Goal: Contribute content: Contribute content

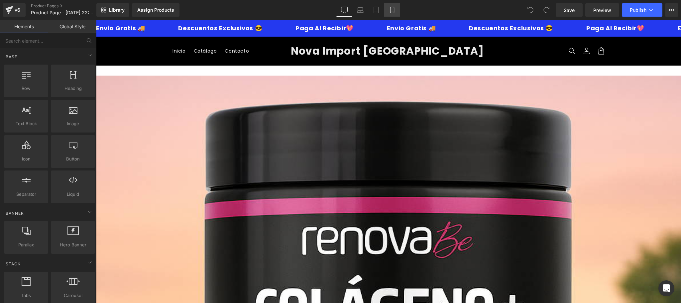
click at [394, 12] on icon at bounding box center [392, 10] width 4 height 6
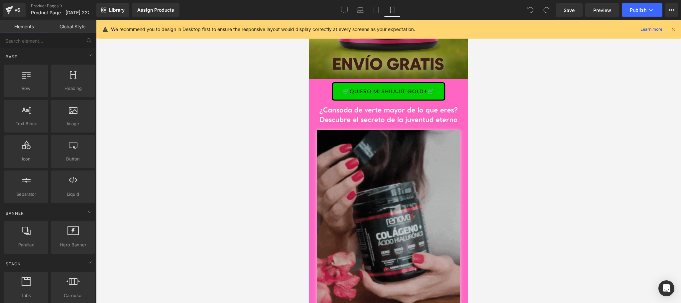
scroll to position [133, 0]
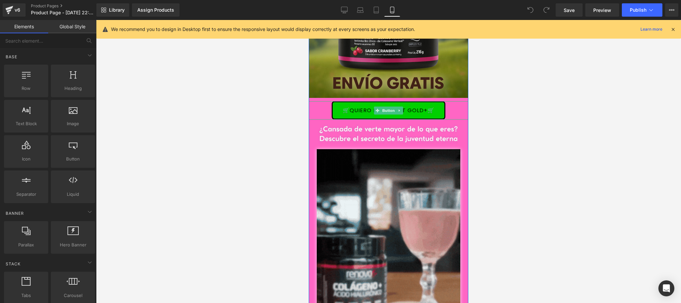
click at [401, 106] on link "🛒QUIERO MI SHILAJIT GOLD+🛒" at bounding box center [389, 110] width 114 height 18
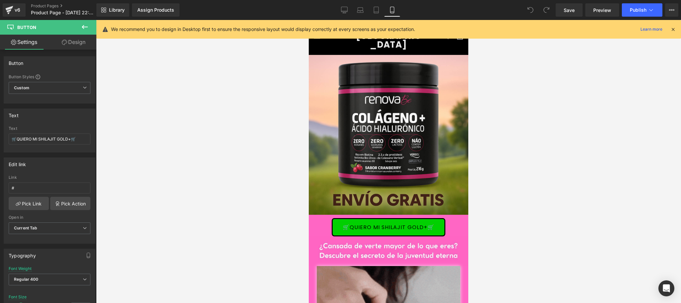
scroll to position [0, 0]
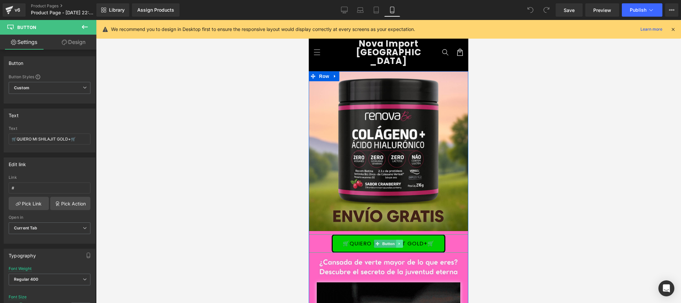
click at [398, 241] on icon at bounding box center [400, 243] width 4 height 4
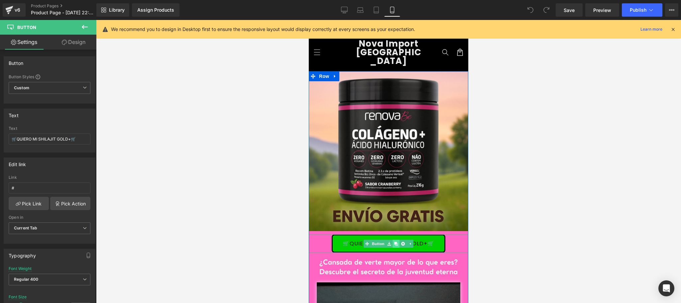
click at [394, 241] on icon at bounding box center [396, 243] width 4 height 4
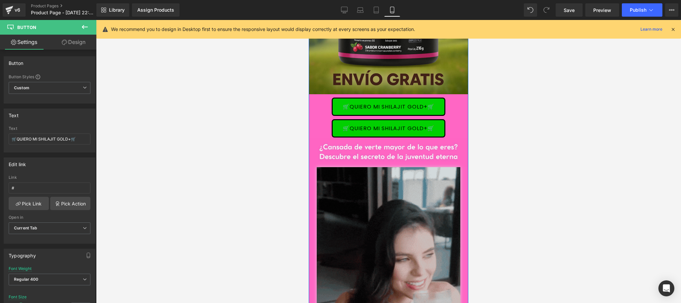
scroll to position [200, 0]
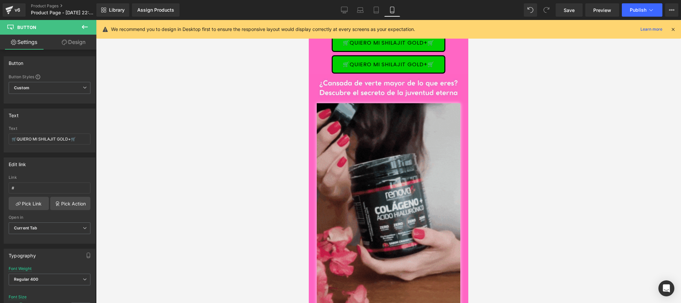
click at [672, 31] on icon at bounding box center [673, 29] width 6 height 6
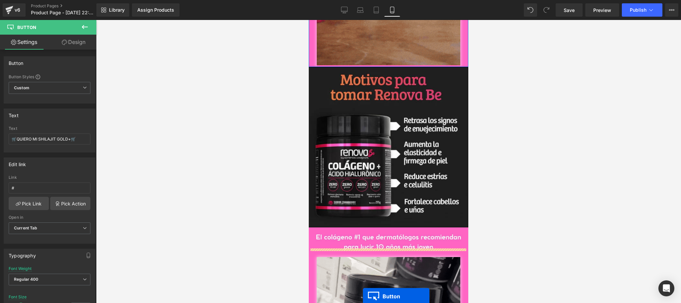
drag, startPoint x: 372, startPoint y: 55, endPoint x: 359, endPoint y: 304, distance: 249.4
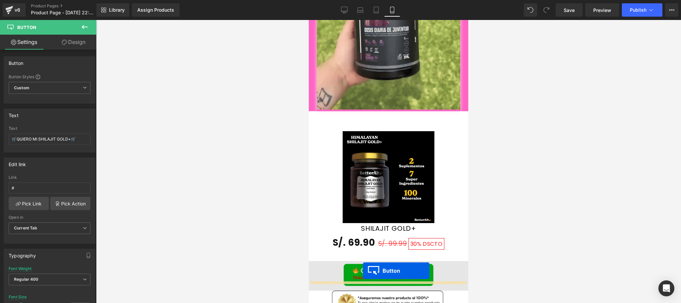
scroll to position [1118, 0]
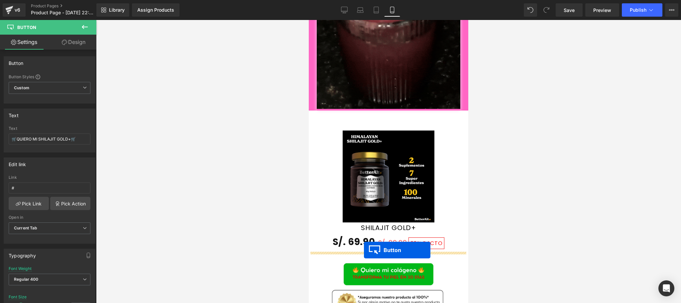
click at [364, 250] on div "Sale Off (P) Image SHILAJIT GOLD+ (P) Title S/. 69.90 S/. 99.99 30% DSCTO (P) P…" at bounding box center [389, 190] width 160 height 140
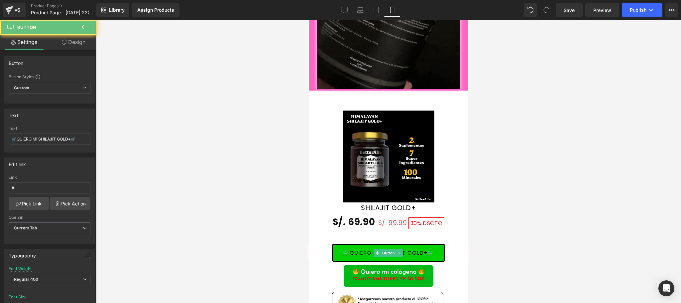
scroll to position [1098, 0]
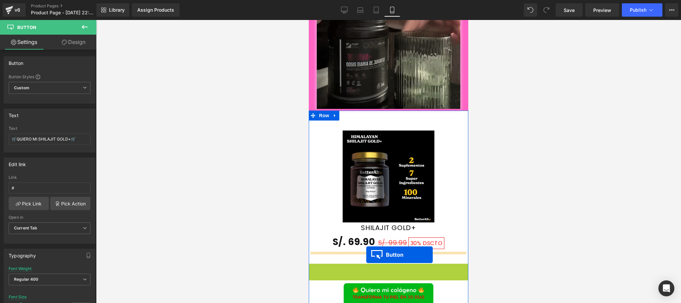
drag, startPoint x: 373, startPoint y: 263, endPoint x: 366, endPoint y: 254, distance: 11.2
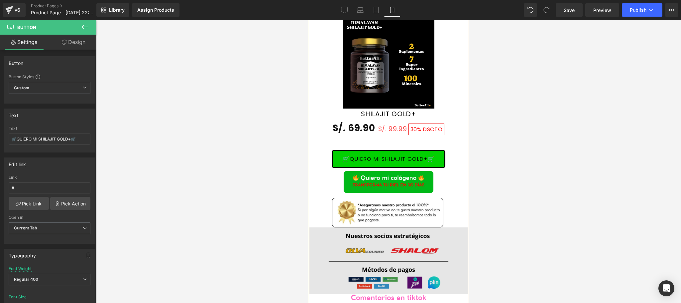
scroll to position [1231, 0]
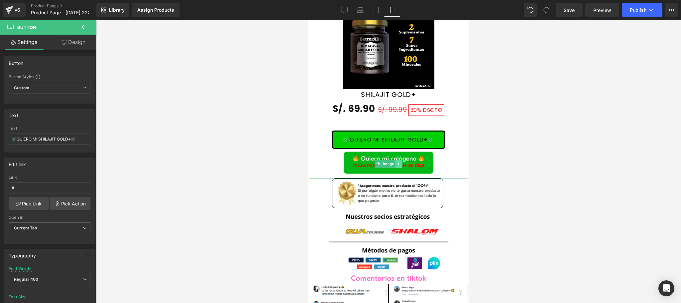
click at [397, 162] on icon at bounding box center [399, 164] width 4 height 4
click at [401, 162] on icon at bounding box center [403, 164] width 4 height 4
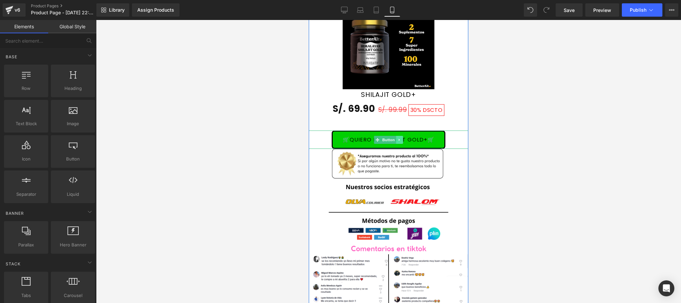
click at [396, 136] on link at bounding box center [399, 140] width 7 height 8
click at [393, 136] on link at bounding box center [396, 140] width 7 height 8
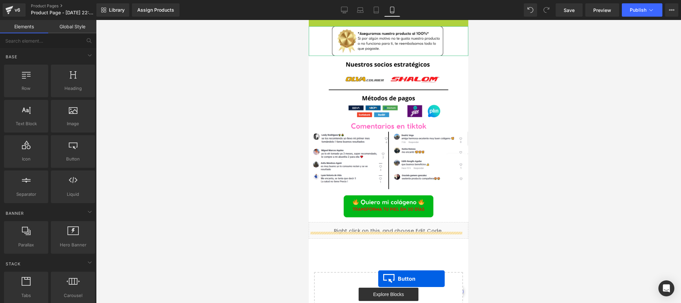
scroll to position [1380, 0]
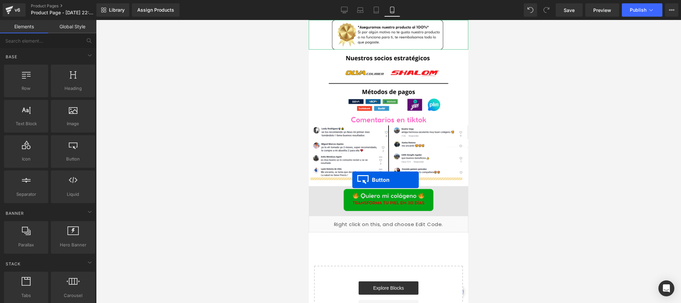
drag, startPoint x: 374, startPoint y: 152, endPoint x: 352, endPoint y: 180, distance: 35.3
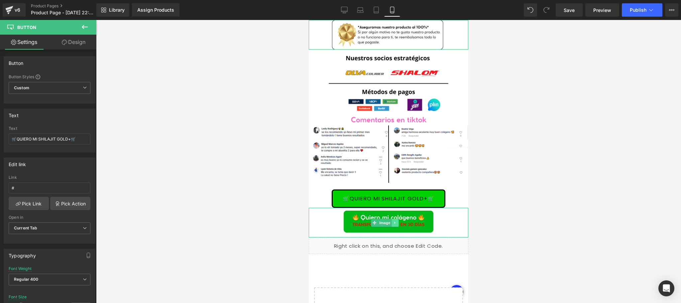
click at [396, 220] on icon at bounding box center [395, 222] width 4 height 4
click at [400, 220] on icon at bounding box center [399, 222] width 4 height 4
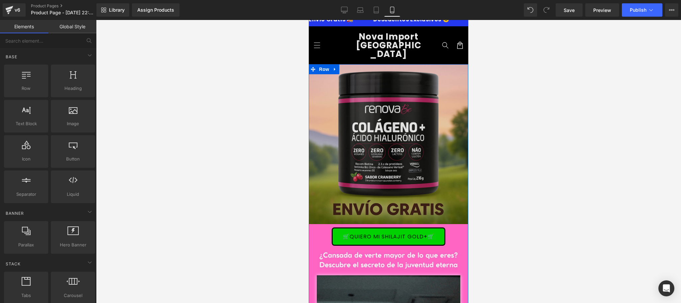
scroll to position [0, 0]
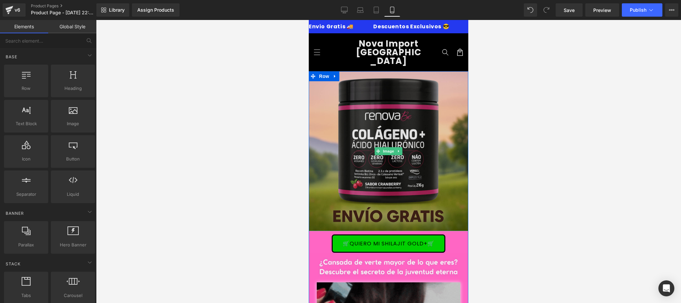
click at [366, 137] on img at bounding box center [389, 151] width 160 height 160
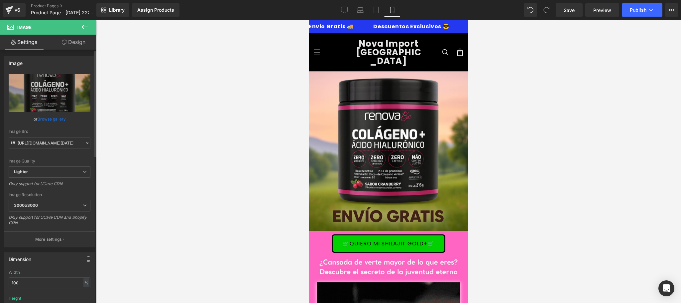
click at [46, 120] on link "Browse gallery" at bounding box center [52, 119] width 28 height 12
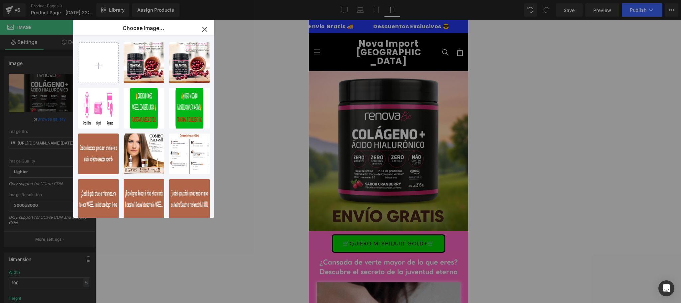
click at [207, 31] on icon "button" at bounding box center [204, 29] width 11 height 11
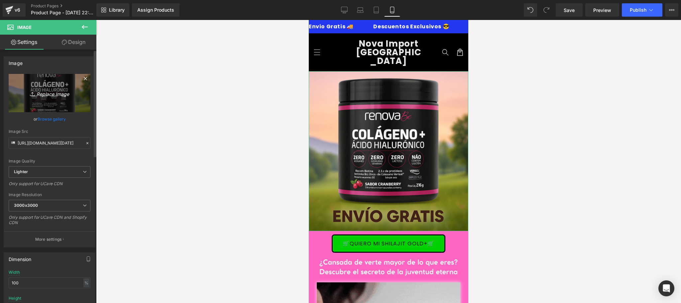
click at [45, 91] on icon "Replace Image" at bounding box center [49, 93] width 53 height 8
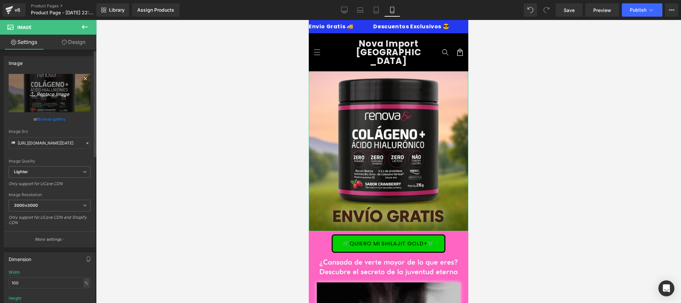
click at [56, 97] on icon "Replace Image" at bounding box center [49, 93] width 53 height 8
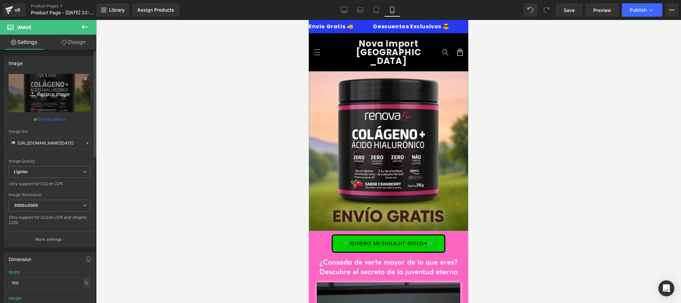
type input "C:\fakepath\SHILAJIT.jpg"
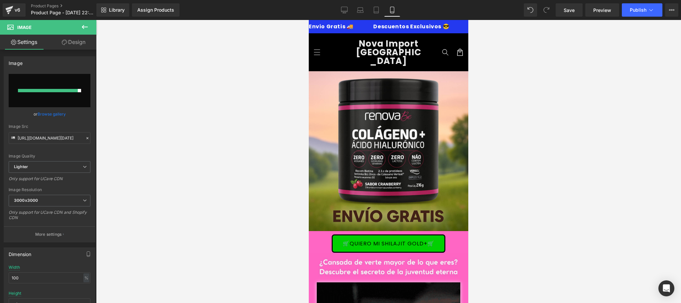
type input "https://ucarecdn.com/85b9ec5a-2a25-4398-bf42-c7960a951bce/-/format/auto/-/previ…"
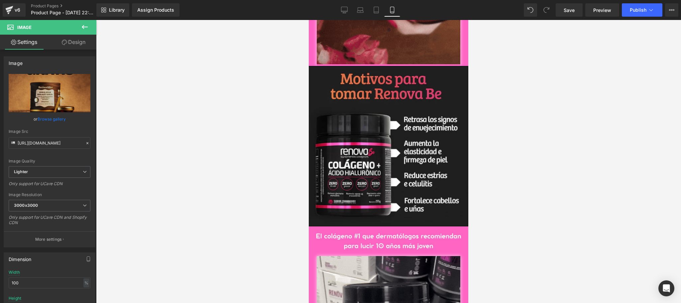
scroll to position [507, 0]
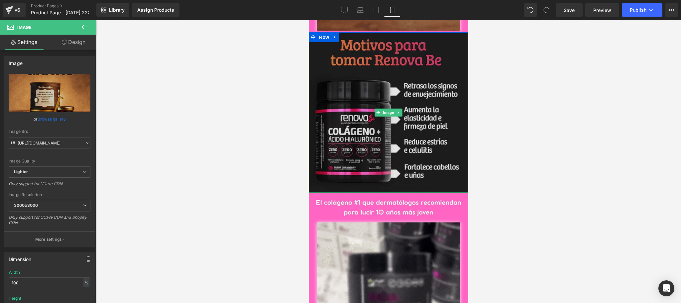
click at [365, 134] on img at bounding box center [389, 112] width 160 height 160
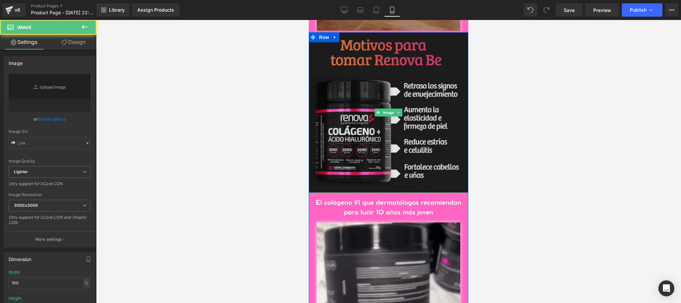
type input "https://ucarecdn.com/83915ea9-045a-43a7-8b40-baa0ae8d5b16/-/format/auto/-/previ…"
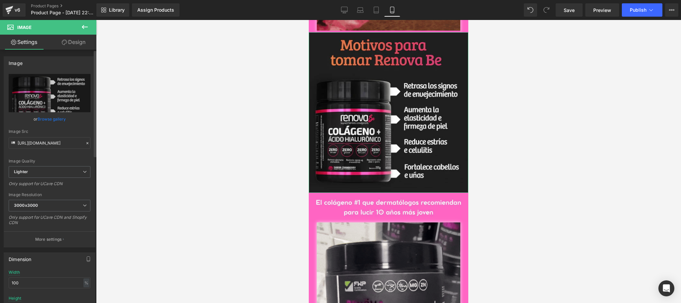
click at [53, 121] on link "Browse gallery" at bounding box center [52, 119] width 28 height 12
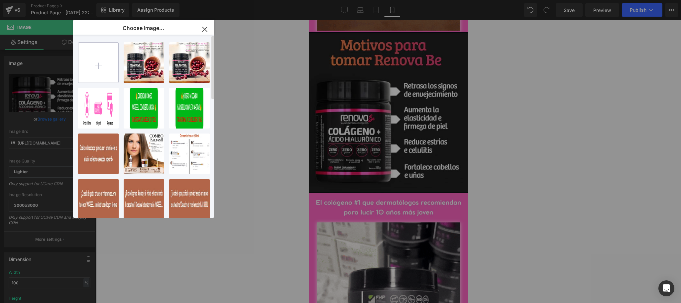
click at [103, 71] on input "file" at bounding box center [98, 63] width 40 height 40
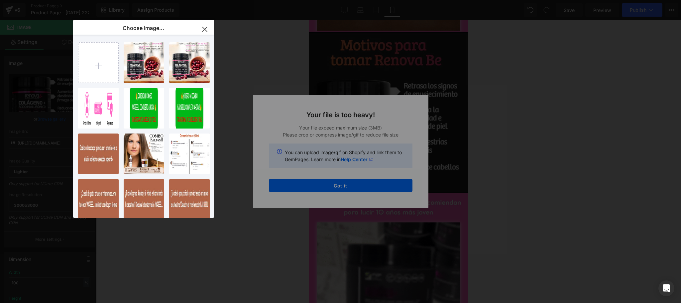
click at [208, 30] on icon "button" at bounding box center [204, 29] width 11 height 11
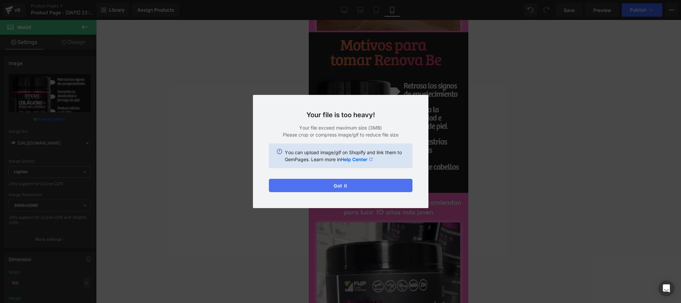
click at [351, 188] on button "Got it" at bounding box center [341, 185] width 144 height 13
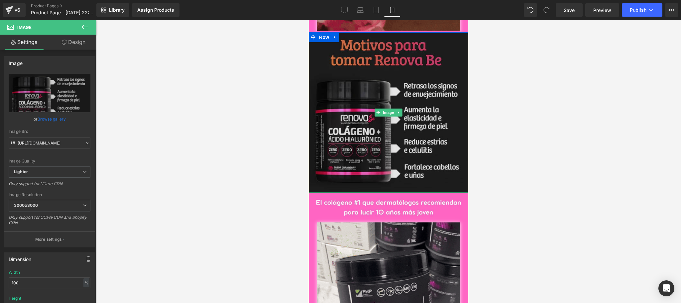
click at [373, 133] on img at bounding box center [389, 112] width 160 height 160
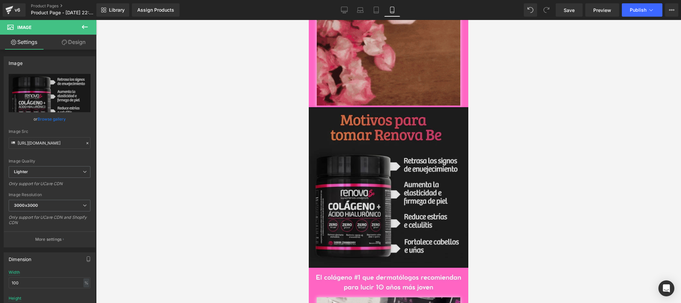
scroll to position [399, 0]
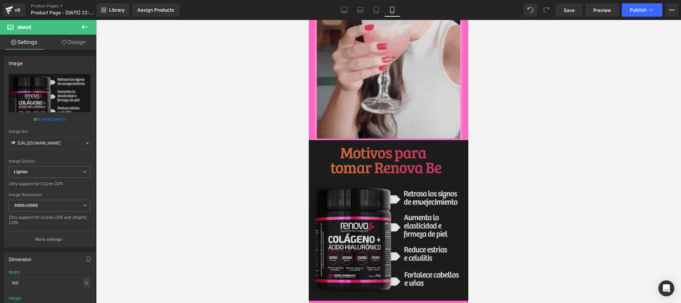
click at [393, 221] on img at bounding box center [389, 220] width 160 height 160
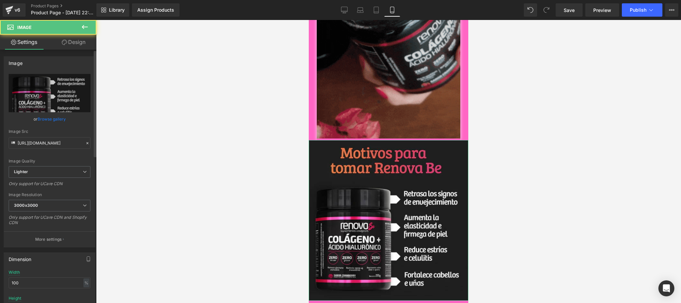
click at [59, 120] on link "Browse gallery" at bounding box center [52, 119] width 28 height 12
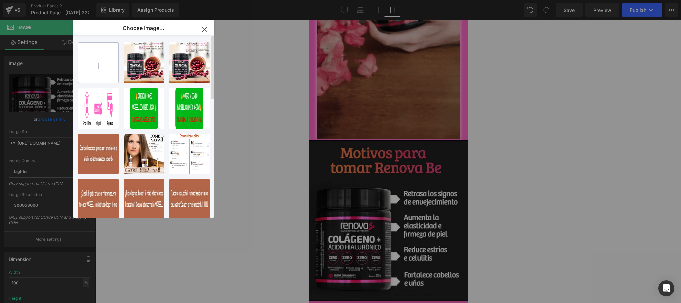
click at [88, 66] on input "file" at bounding box center [98, 63] width 40 height 40
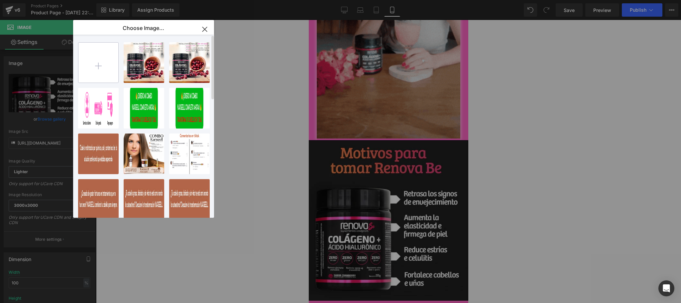
type input "C:\fakepath\SHILAJIT (1).jpg"
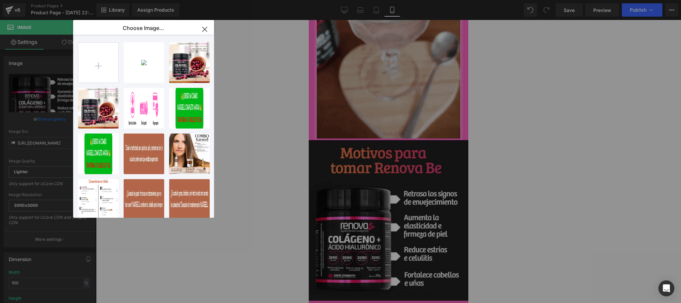
click at [246, 0] on div "Button You are previewing how the will restyle your page. You can not edit Elem…" at bounding box center [340, 0] width 681 height 0
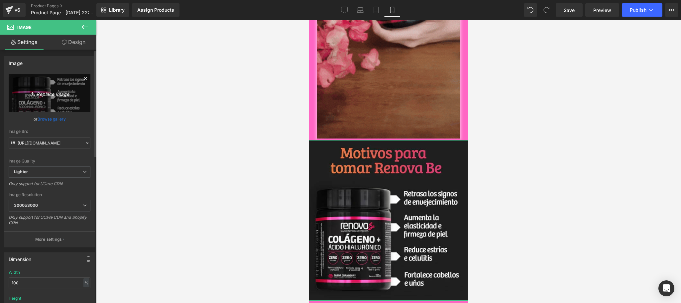
click at [48, 95] on icon "Replace Image" at bounding box center [49, 93] width 53 height 8
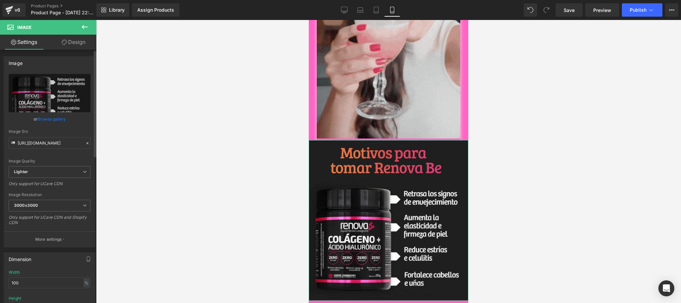
click at [56, 122] on link "Browse gallery" at bounding box center [52, 119] width 28 height 12
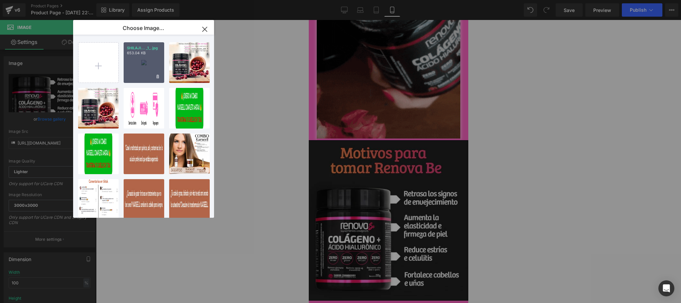
click at [142, 77] on div "SHILAJI... _1_.jpg 653.04 KB" at bounding box center [144, 62] width 41 height 41
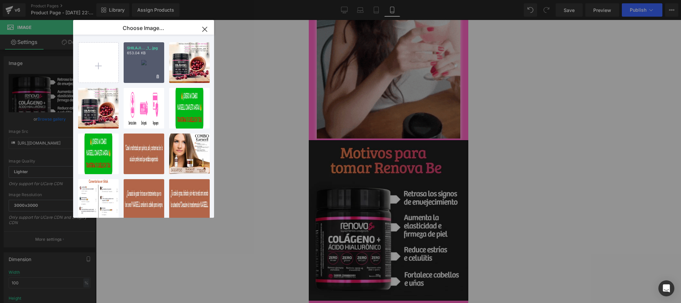
type input "https://ucarecdn.com/106b3e7c-75ab-4daf-af01-8ee719ad1031/-/format/auto/-/previ…"
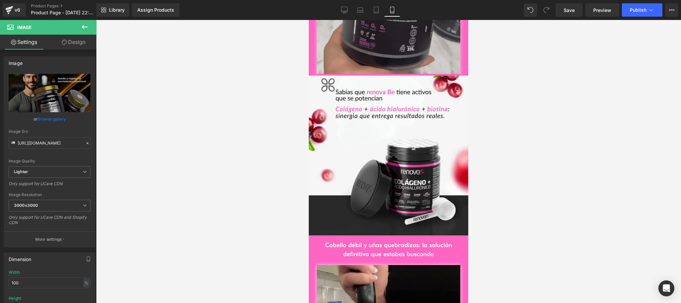
scroll to position [665, 0]
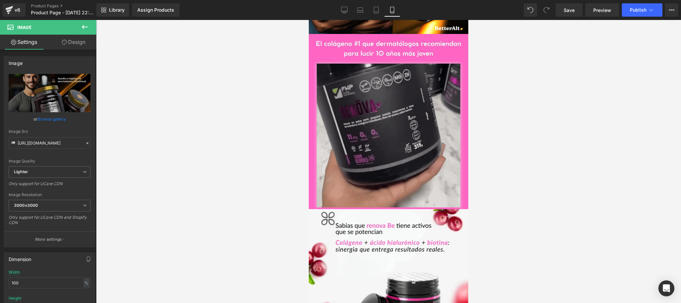
click at [386, 140] on img at bounding box center [389, 136] width 144 height 145
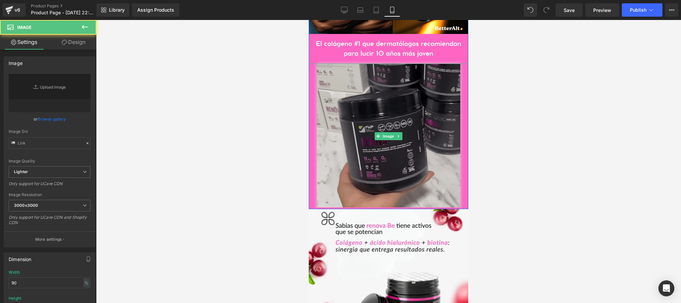
type input "https://media3.giphy.com/media/v1.Y2lkPTc5MGI3NjExMzcycmEydW9rMmN4a2ZzOTJpaW4za…"
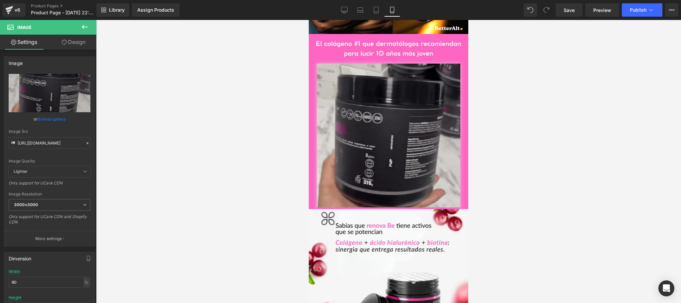
scroll to position [798, 0]
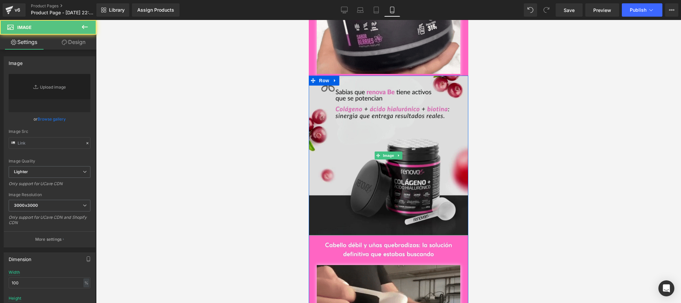
type input "https://ucarecdn.com/161b0228-cbd3-4a41-a95c-f296850ab522/-/format/auto/-/previ…"
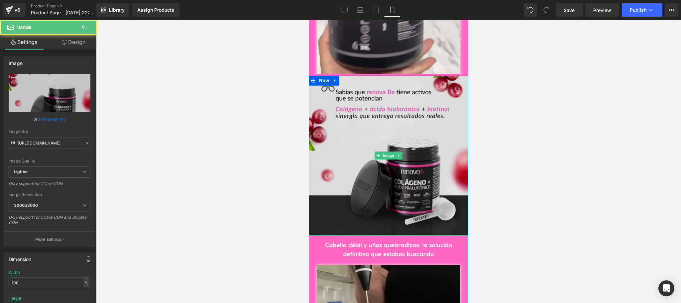
click at [394, 162] on img at bounding box center [389, 155] width 160 height 160
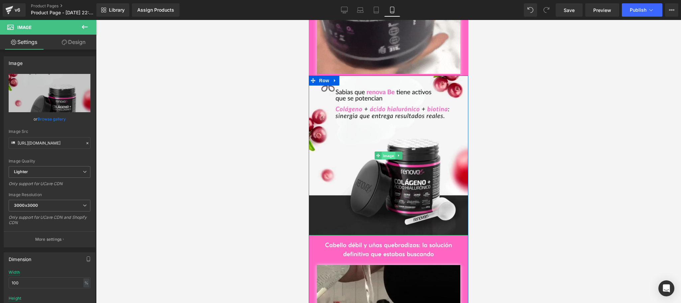
click at [386, 152] on span "Image" at bounding box center [389, 156] width 14 height 8
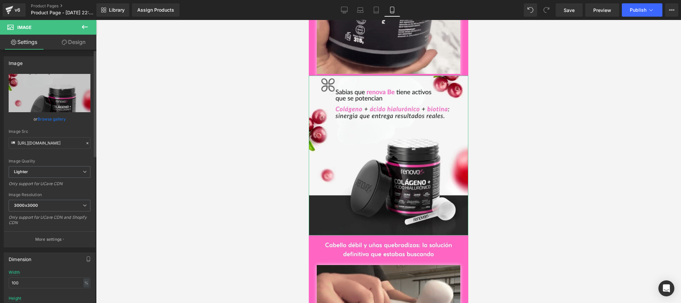
click at [46, 120] on link "Browse gallery" at bounding box center [52, 119] width 28 height 12
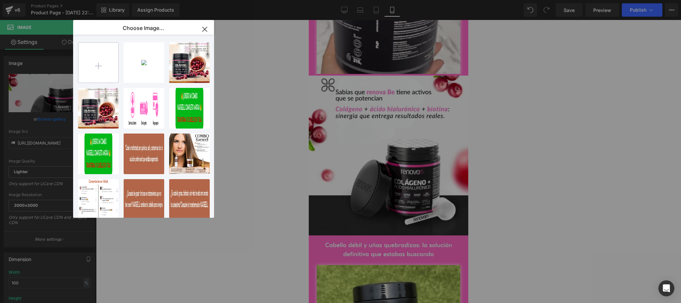
click at [97, 71] on input "file" at bounding box center [98, 63] width 40 height 40
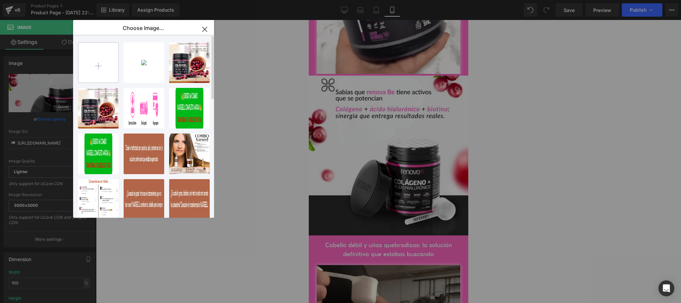
click at [95, 70] on input "file" at bounding box center [98, 63] width 40 height 40
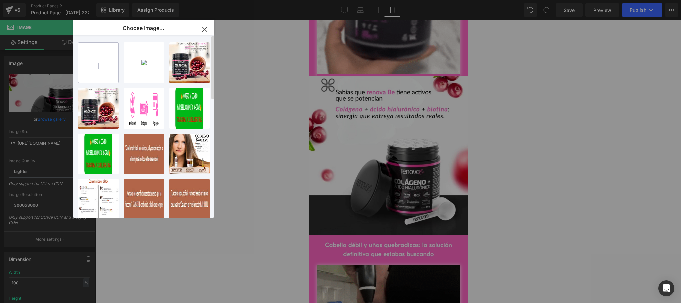
type input "C:\fakepath\SHILAJIT GEMPAGE.jpg"
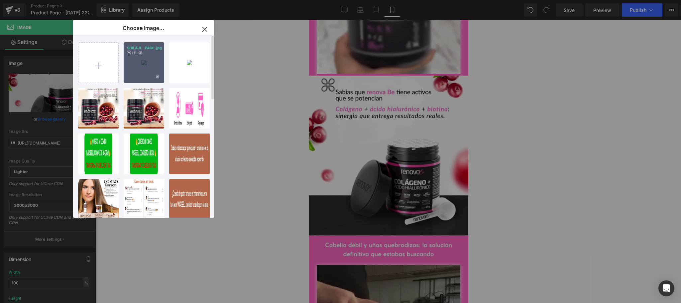
click at [148, 70] on div "SHILAJI...PAGE.jpg 751.11 KB" at bounding box center [144, 62] width 41 height 41
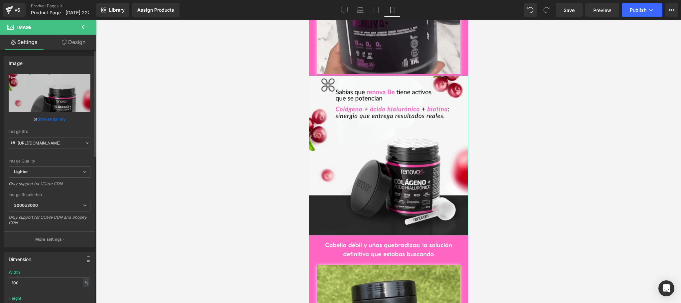
click at [57, 117] on link "Browse gallery" at bounding box center [52, 119] width 28 height 12
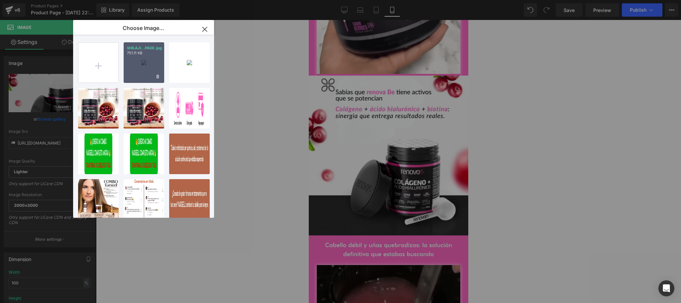
click at [140, 60] on div "SHILAJI...PAGE.jpg 751.11 KB" at bounding box center [144, 62] width 41 height 41
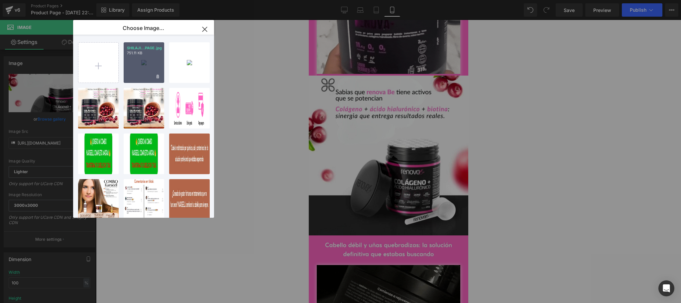
type input "https://ucarecdn.com/28926ec1-0b31-4ce0-9972-2620923b3d09/-/format/auto/-/previ…"
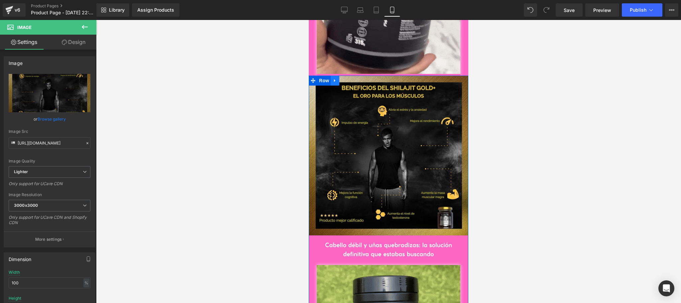
click at [335, 75] on link at bounding box center [335, 80] width 9 height 10
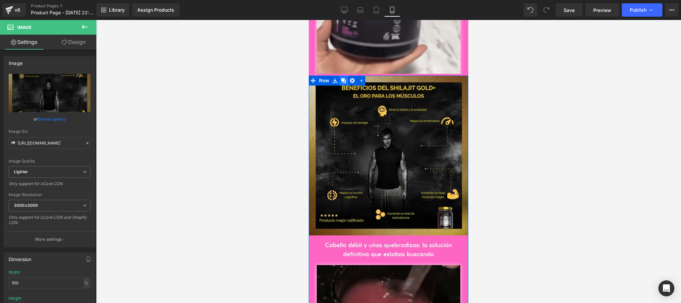
click at [343, 75] on link at bounding box center [343, 80] width 9 height 10
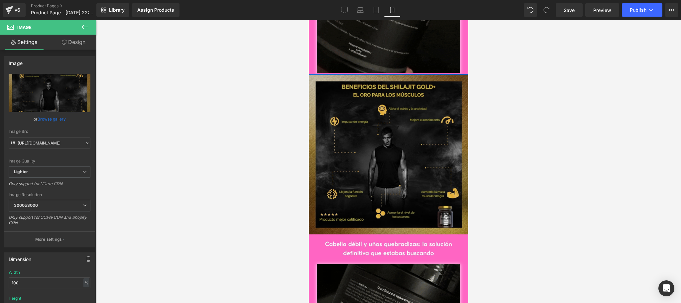
scroll to position [1152, 0]
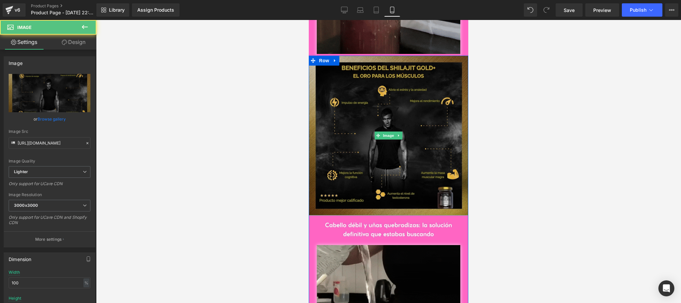
click at [393, 133] on img at bounding box center [389, 136] width 160 height 160
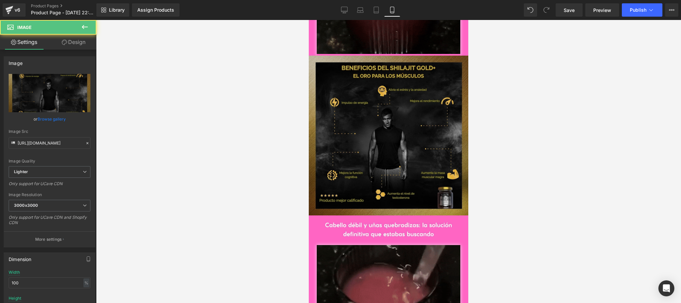
click at [404, 116] on img at bounding box center [389, 136] width 160 height 160
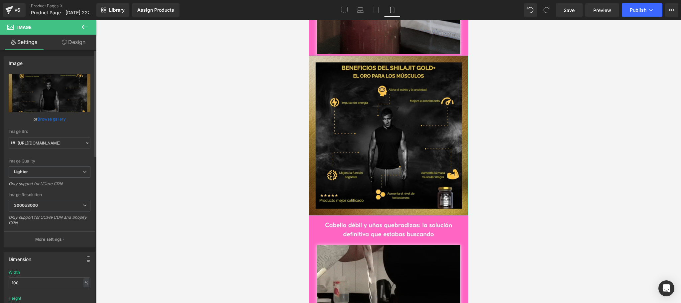
click at [58, 120] on link "Browse gallery" at bounding box center [52, 119] width 28 height 12
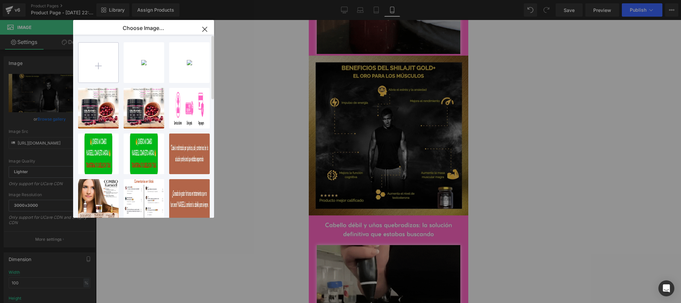
click at [107, 65] on input "file" at bounding box center [98, 63] width 40 height 40
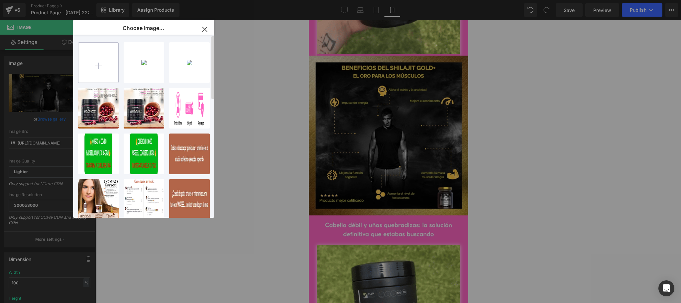
type input "C:\fakepath\SHILAJIT GEMPAGE MUJER.jpg"
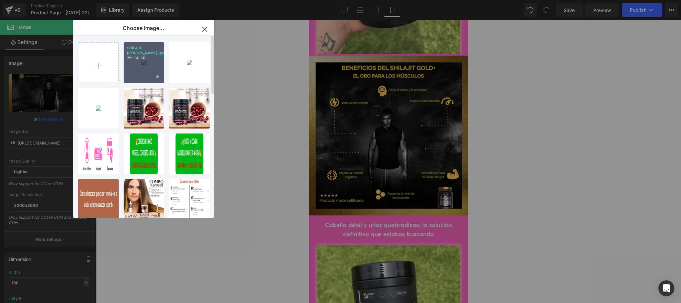
click at [141, 69] on div "SHILAJI...UJER.jpg 759.60 KB" at bounding box center [144, 62] width 41 height 41
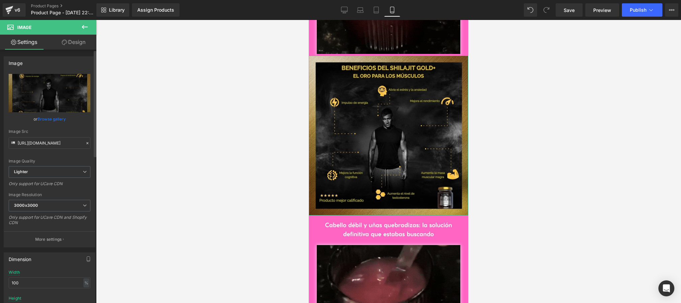
click at [55, 117] on link "Browse gallery" at bounding box center [52, 119] width 28 height 12
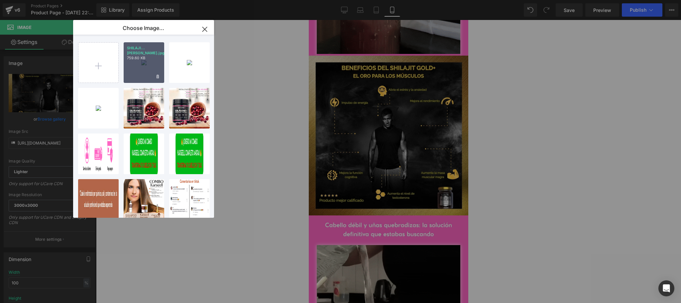
click at [133, 72] on div "SHILAJI...UJER.jpg 759.60 KB" at bounding box center [144, 62] width 41 height 41
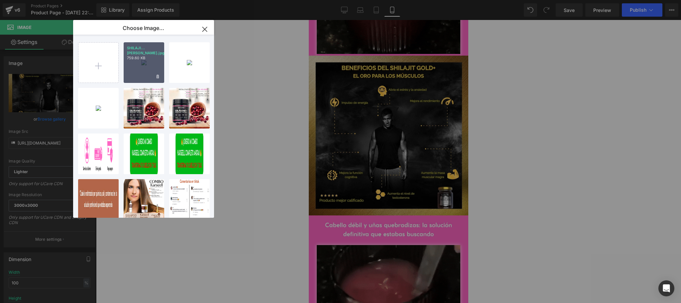
type input "https://ucarecdn.com/4a2f8e76-42fd-414e-806b-81db6a918309/-/format/auto/-/previ…"
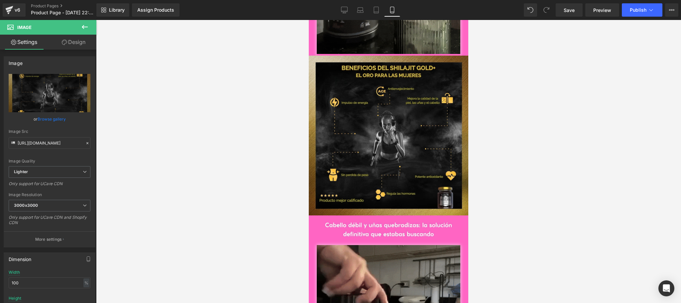
click at [578, 109] on div at bounding box center [388, 161] width 585 height 283
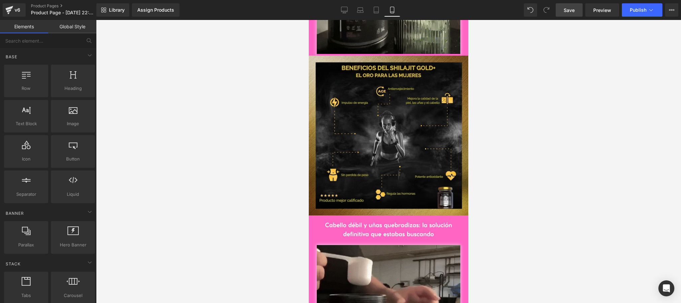
click at [572, 10] on span "Save" at bounding box center [569, 10] width 11 height 7
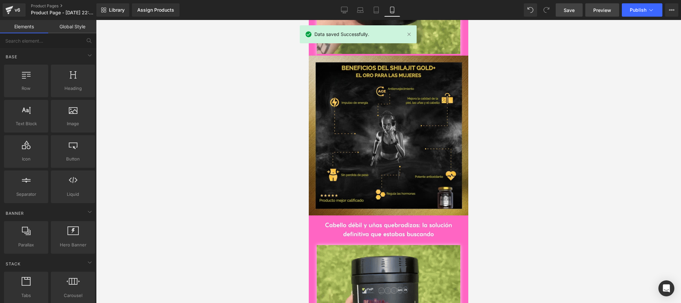
click at [605, 12] on span "Preview" at bounding box center [602, 10] width 18 height 7
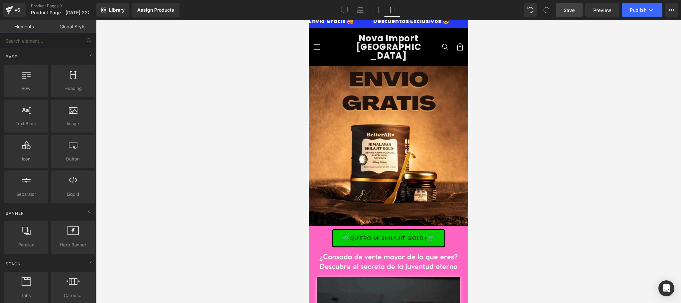
scroll to position [0, 0]
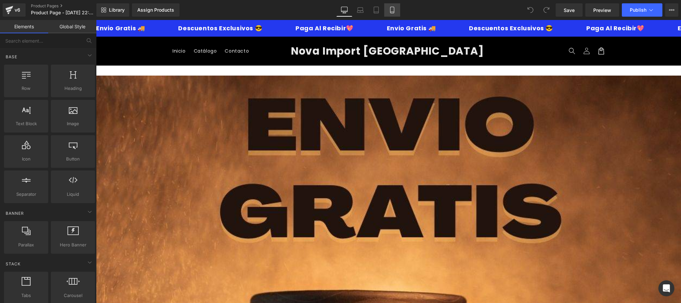
click at [396, 7] on link "Mobile" at bounding box center [392, 9] width 16 height 13
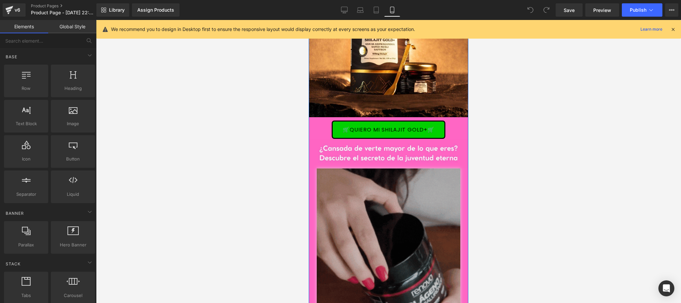
scroll to position [133, 0]
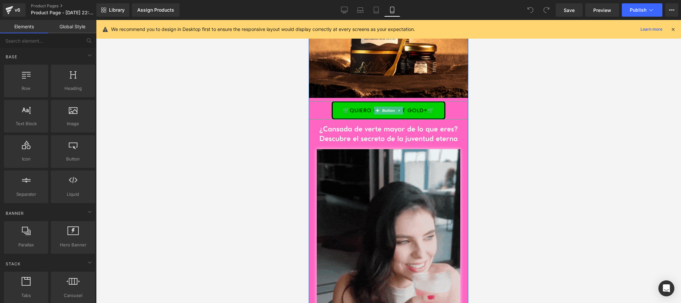
click at [456, 102] on div "🛒QUIERO MI SHILAJIT GOLD+🛒" at bounding box center [389, 110] width 160 height 18
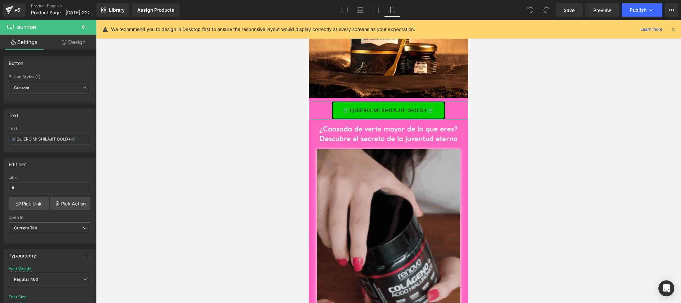
click at [80, 38] on link "Design" at bounding box center [74, 42] width 48 height 15
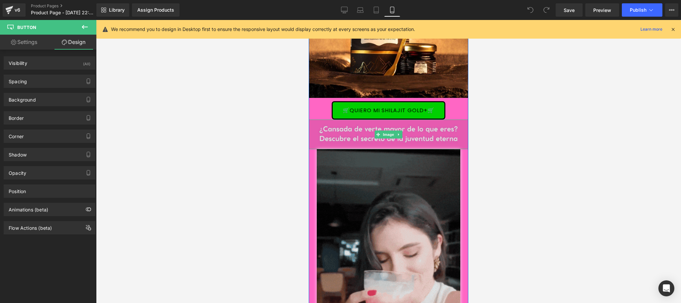
click at [311, 119] on img at bounding box center [389, 134] width 160 height 30
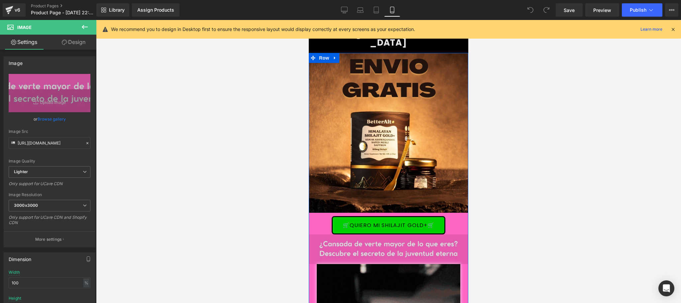
scroll to position [0, 0]
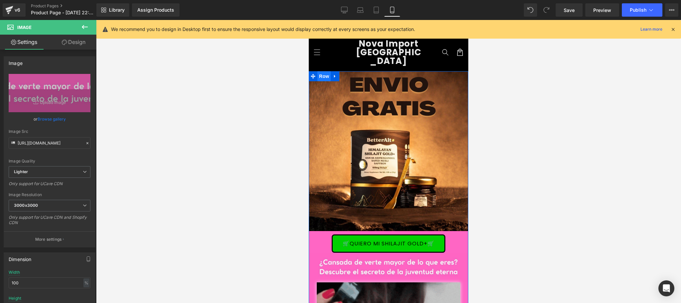
click at [325, 71] on span "Row" at bounding box center [324, 76] width 13 height 10
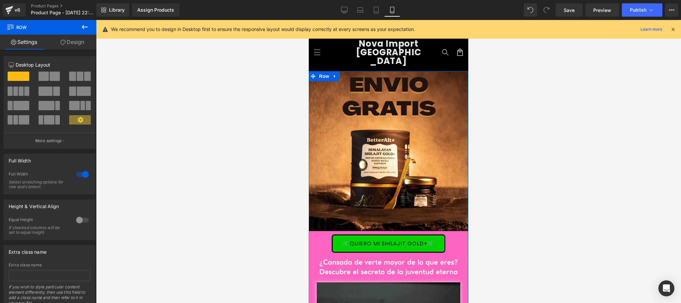
click at [73, 44] on link "Design" at bounding box center [72, 42] width 48 height 15
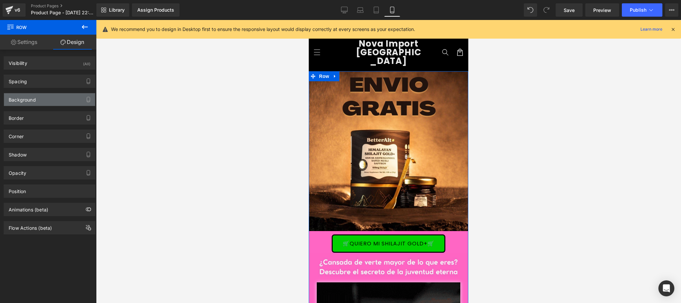
type input "#ff66c4"
type input "100"
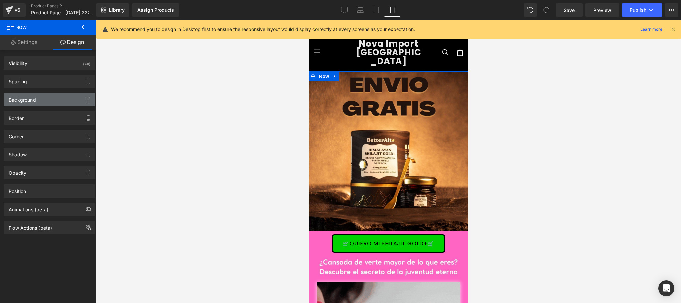
click at [47, 94] on div "Background" at bounding box center [49, 99] width 91 height 13
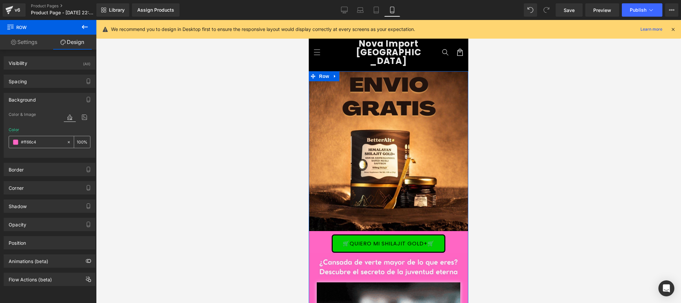
click at [41, 142] on input "#ff66c4" at bounding box center [42, 141] width 43 height 7
paste input "bd59"
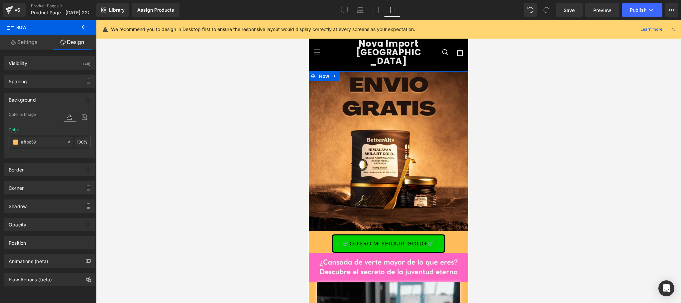
click at [19, 143] on div "#ffbd59" at bounding box center [38, 142] width 58 height 12
click at [17, 142] on span at bounding box center [15, 141] width 5 height 5
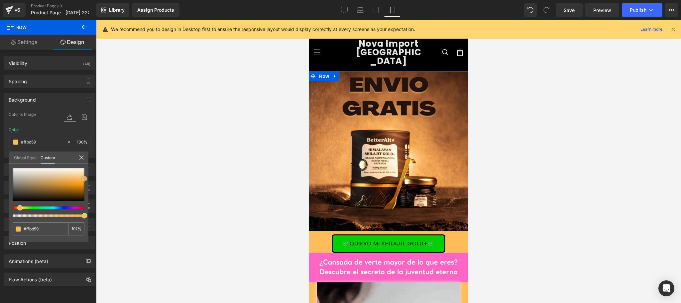
type input "#febb57"
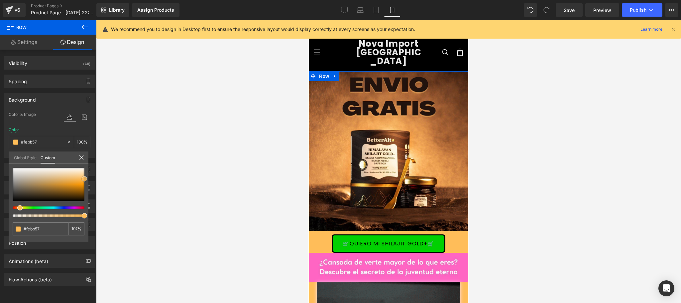
type input "#feb548"
type input "#ffb13d"
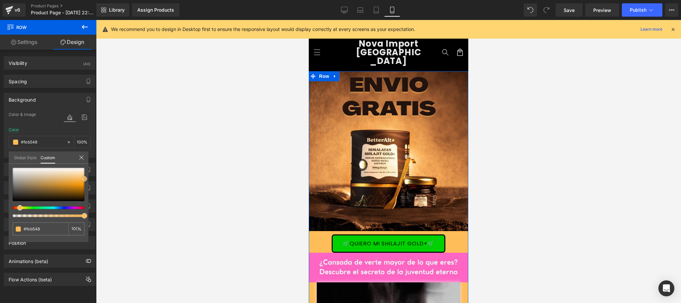
type input "#ffb13d"
type input "#feaf38"
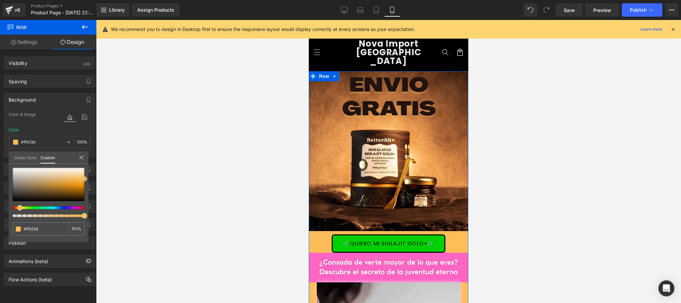
type input "#feaf38"
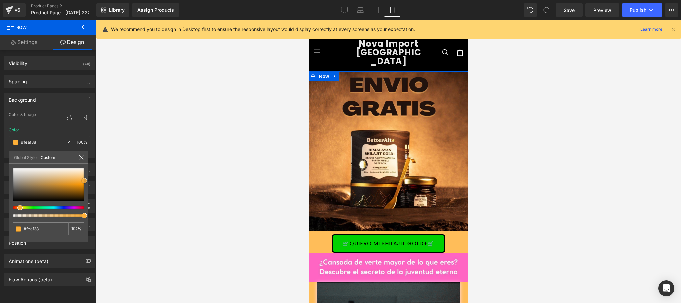
type input "#fdab2e"
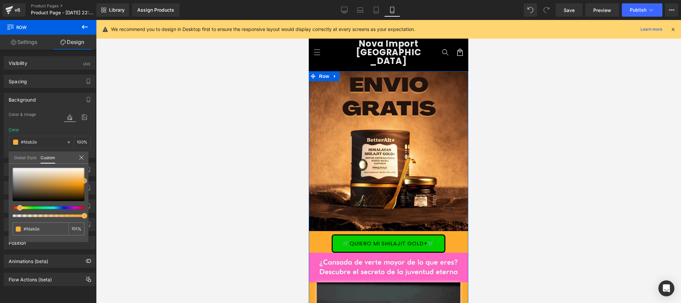
type input "#fda929"
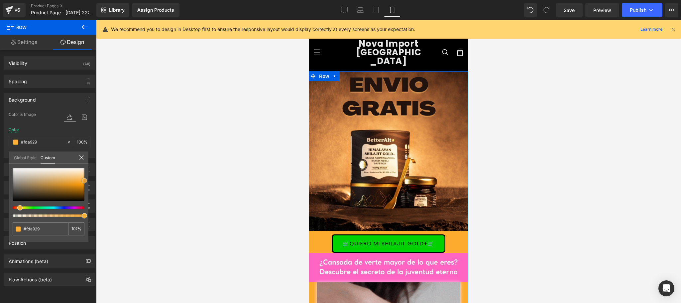
type input "#ffa51e"
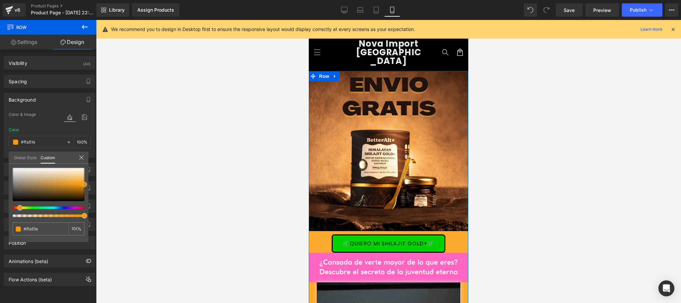
type input "#ffa319"
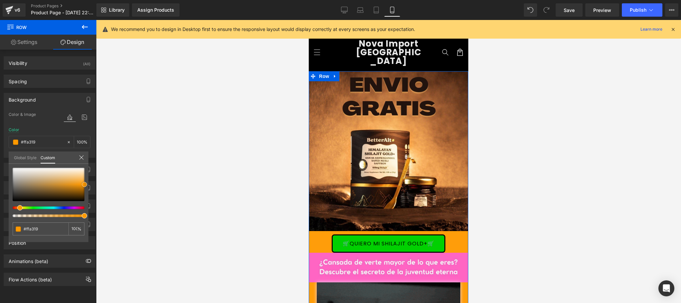
type input "#ff9d0a"
type input "#e08600"
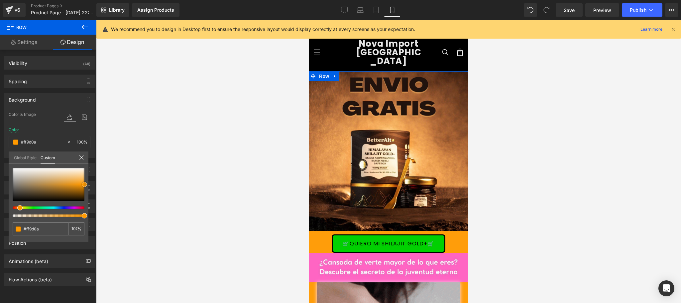
type input "#e08600"
type input "#db8300"
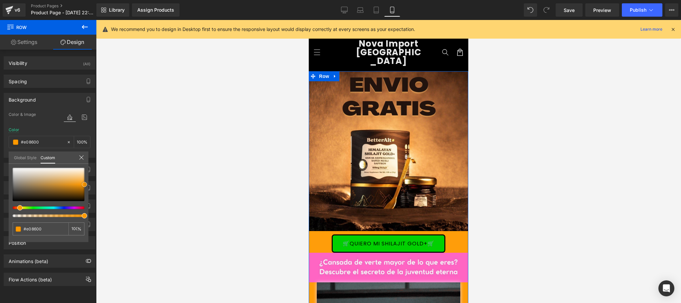
type input "#db8300"
type input "#cc7a00"
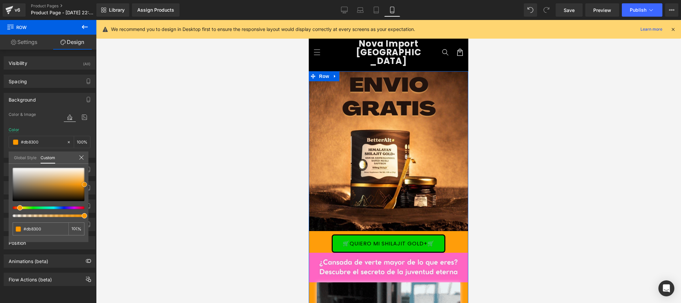
type input "#cc7a00"
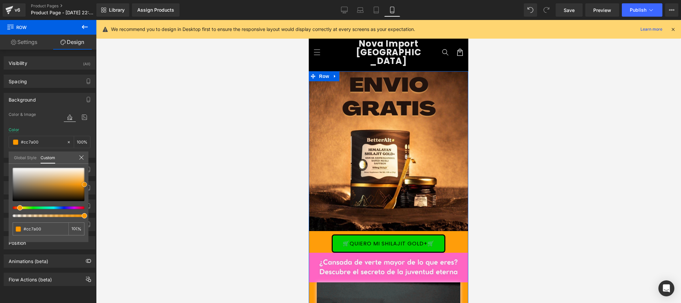
type input "#c17400"
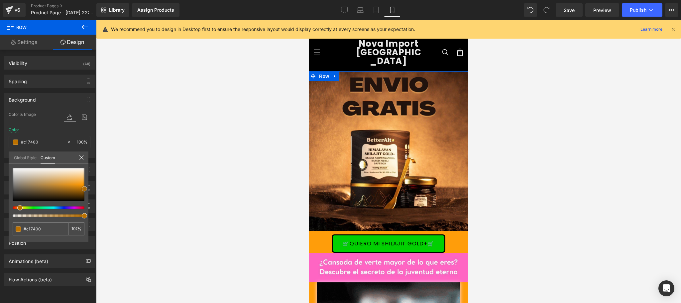
type input "#b26b00"
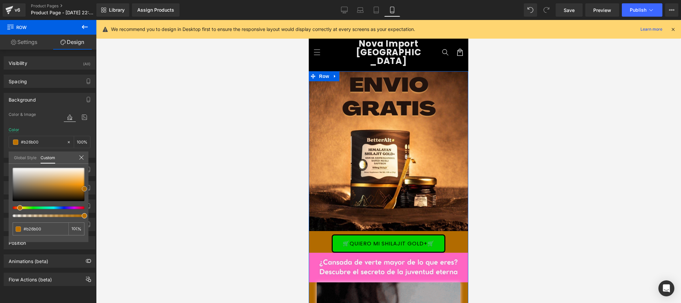
type input "#ad6800"
type input "#9e5e00"
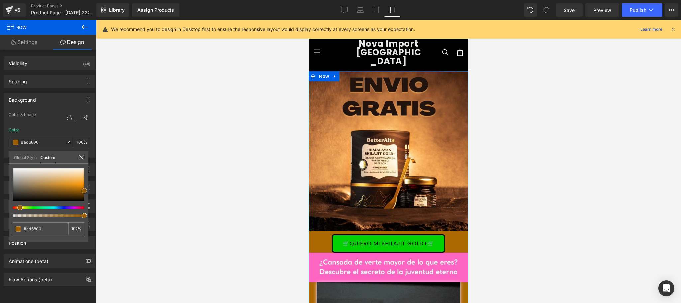
type input "#9e5e00"
type input "#935800"
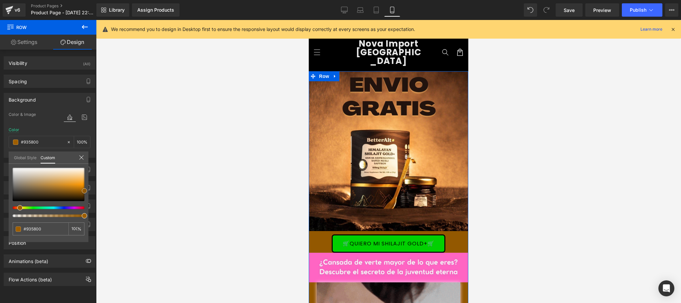
type input "#844f00"
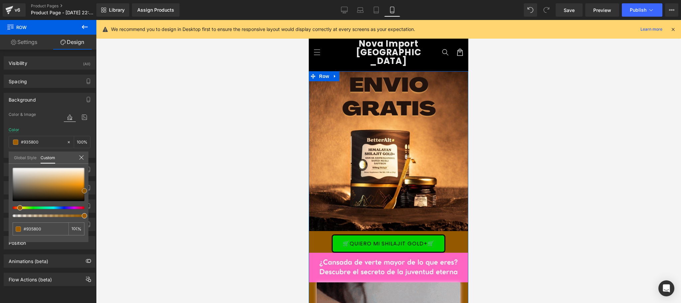
type input "#844f00"
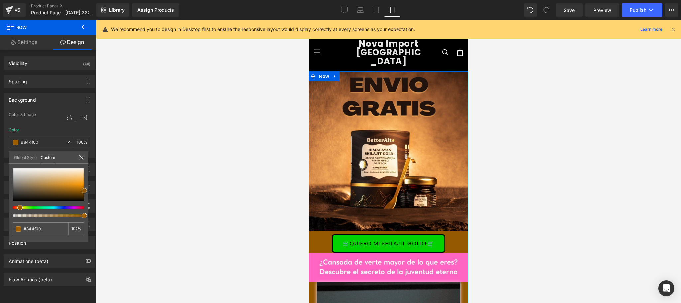
type input "#7f4c00"
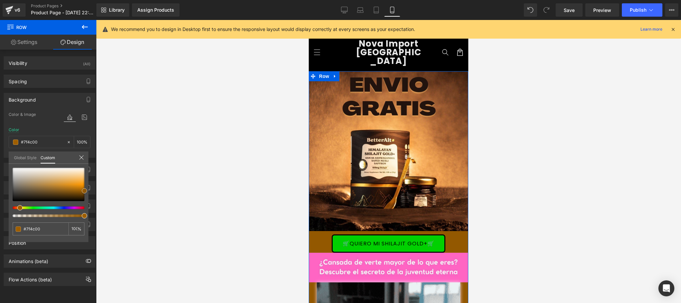
type input "#754600"
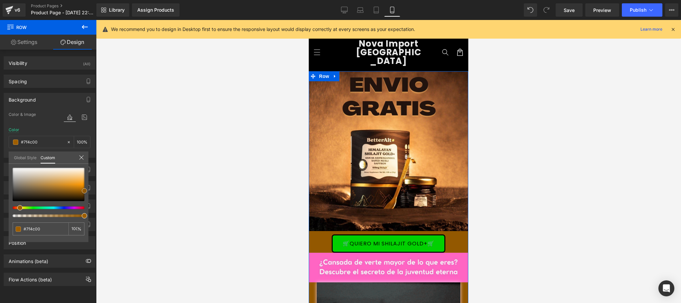
type input "#754600"
type input "#704300"
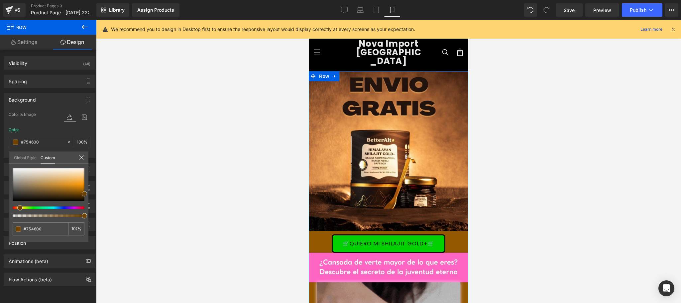
type input "#704300"
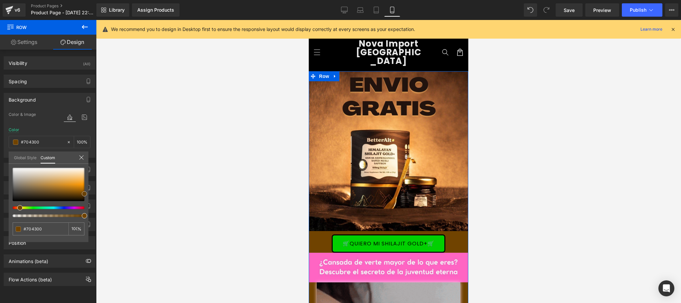
type input "#663d00"
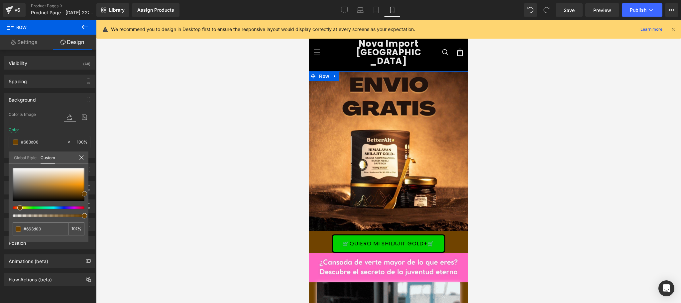
type input "#603a00"
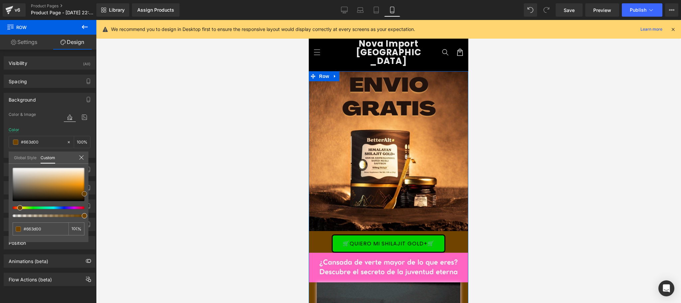
type input "#603a00"
type input "#563400"
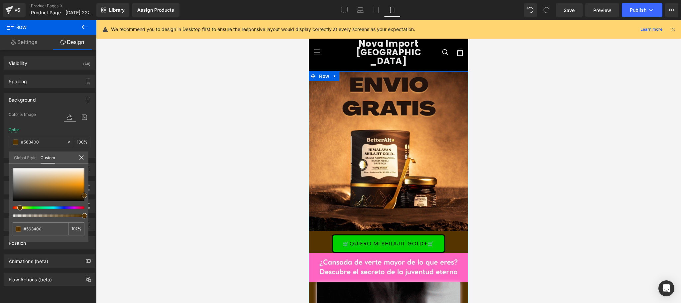
type input "#472a00"
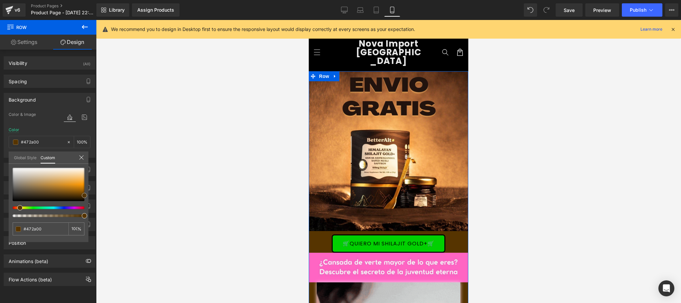
type input "#472900"
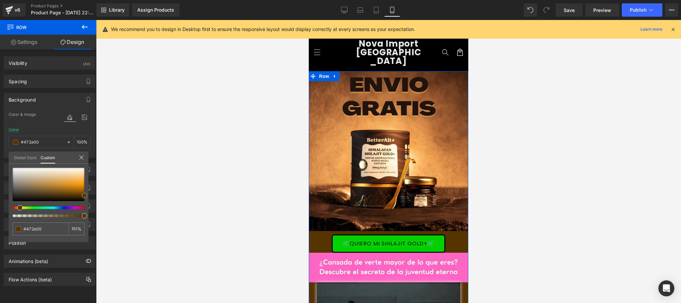
type input "#472900"
type input "#512f00"
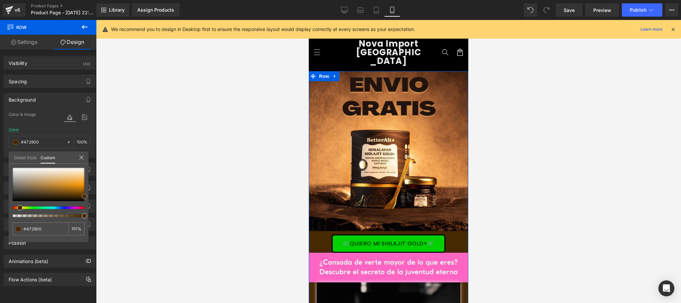
type input "#512f00"
type input "#563200"
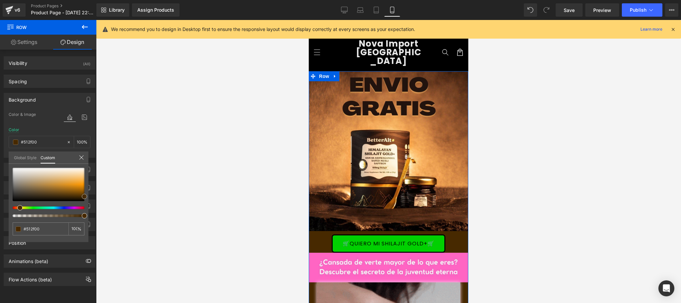
type input "#563200"
type input "#553200"
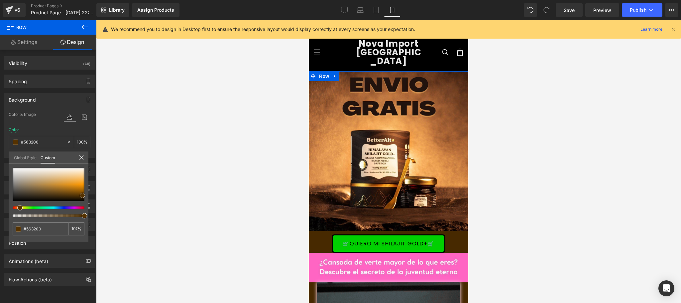
type input "#553200"
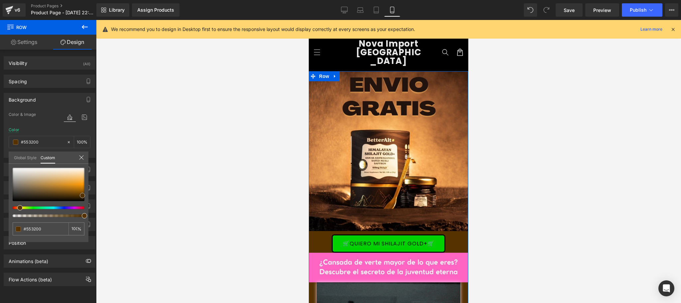
type input "#5f3800"
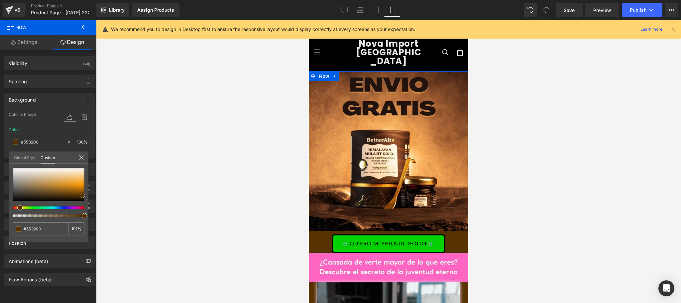
type input "#5f3800"
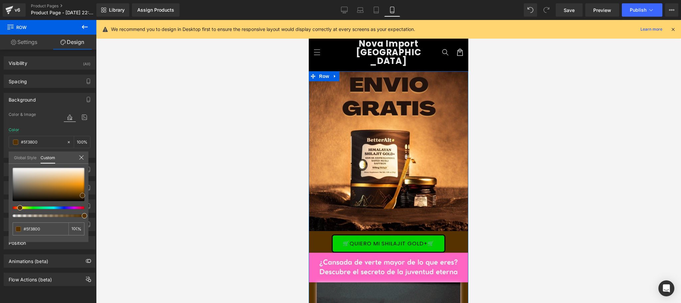
type input "#633b02"
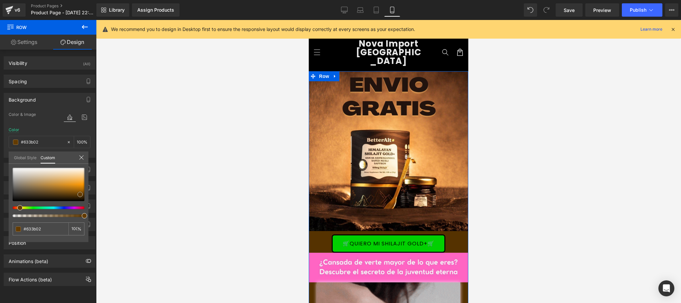
type input "#623a03"
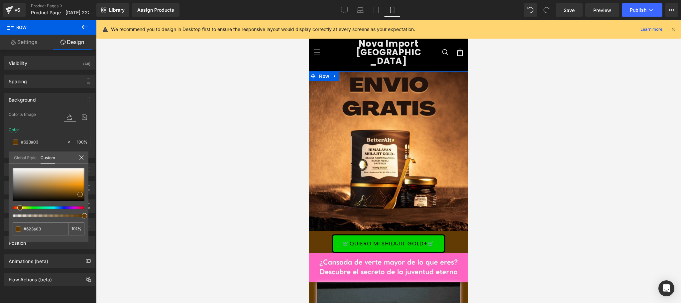
type input "#6c4003"
type input "#6b4005"
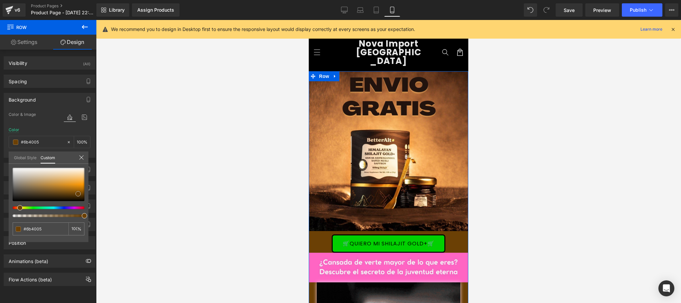
type input "#704305"
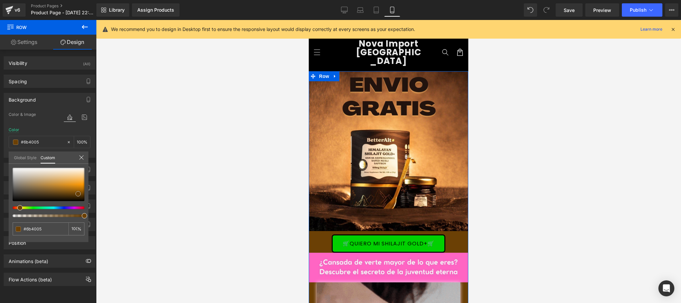
type input "#704305"
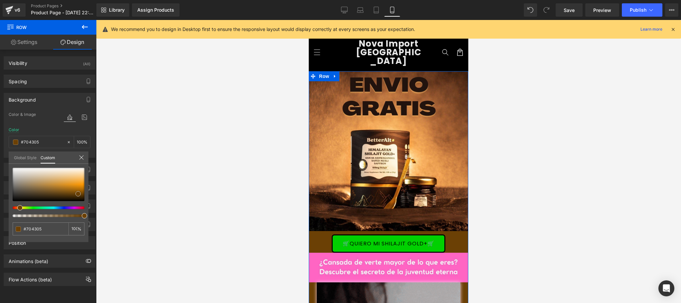
type input "#6f4305"
type input "#774907"
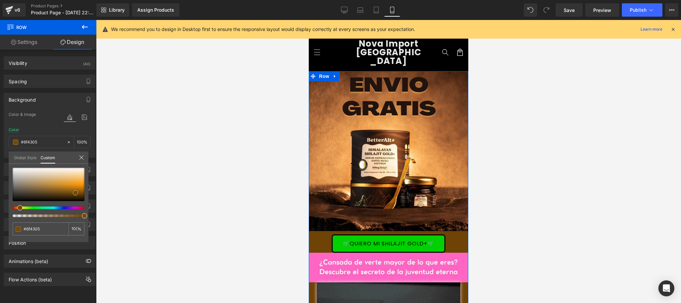
type input "#774907"
type input "#774808"
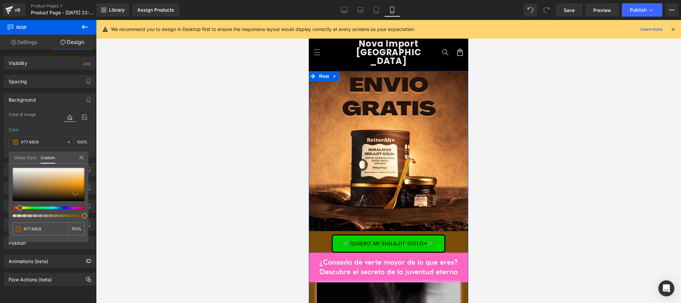
type input "#7b4b08"
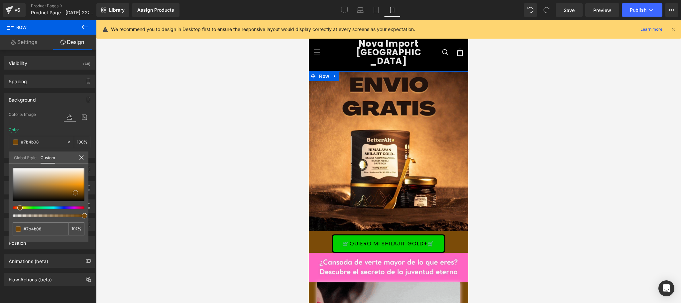
type input "#845109"
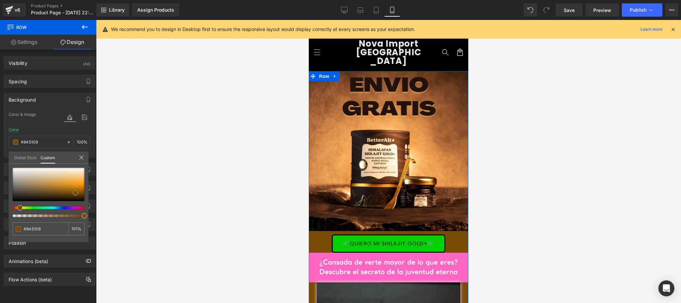
type input "#965d0c"
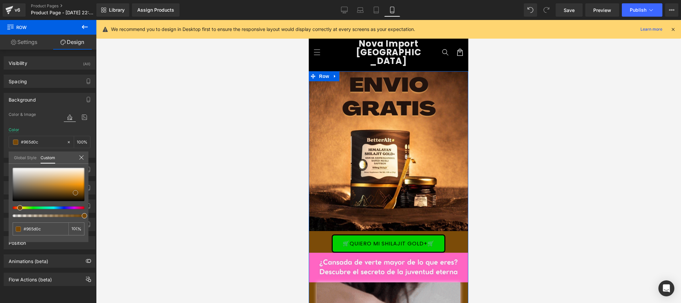
type input "#9f620d"
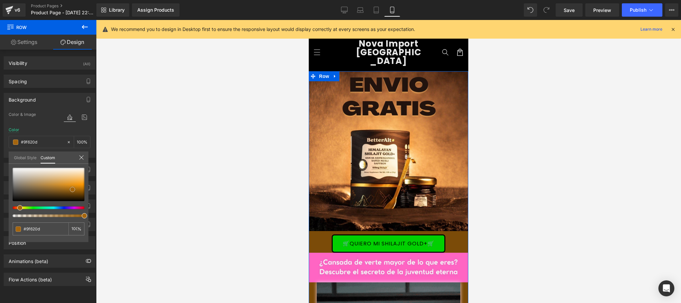
type input "#a4650e"
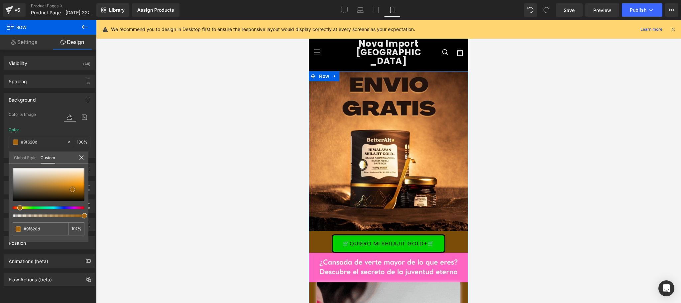
type input "#a4650e"
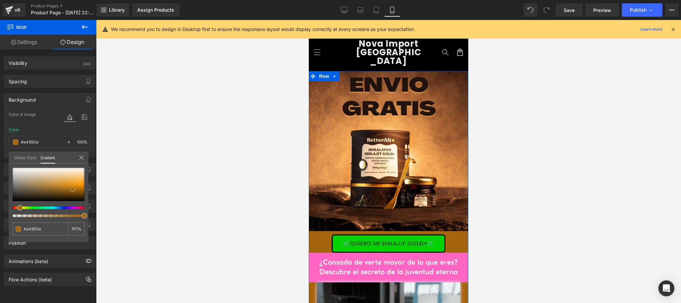
type input "#a3650f"
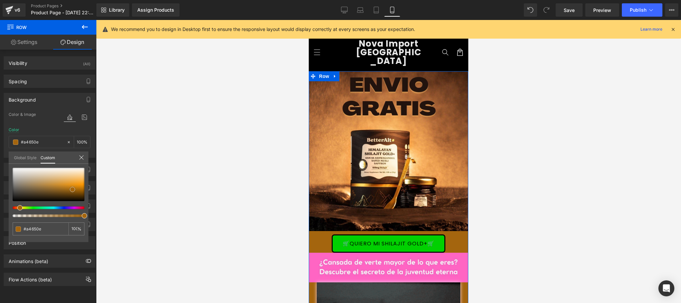
type input "#a3650f"
type input "#b16e10"
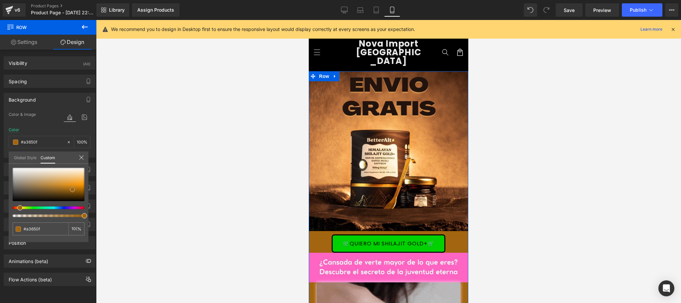
type input "#b16e10"
type input "#bf7711"
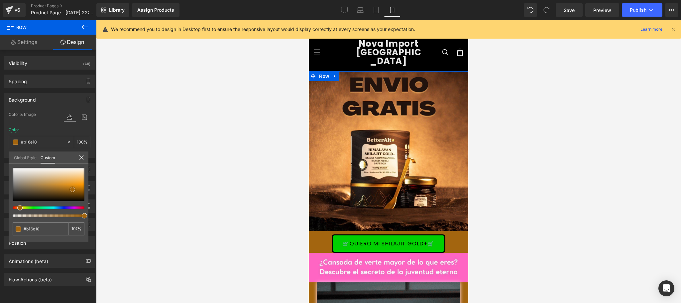
type input "#bf7711"
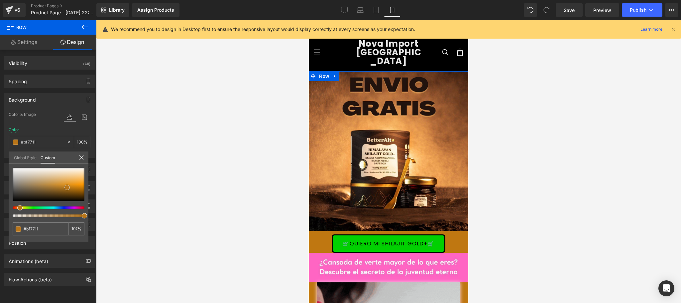
type input "#b87519"
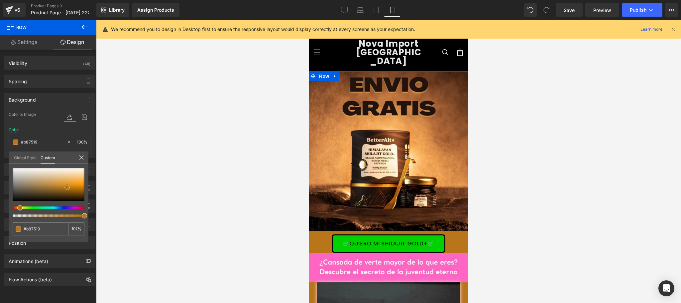
type input "#b6751a"
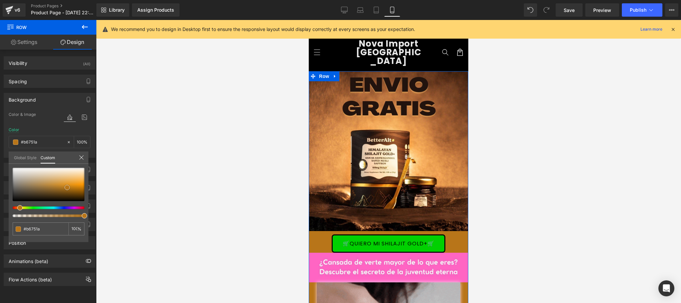
type input "#b5751b"
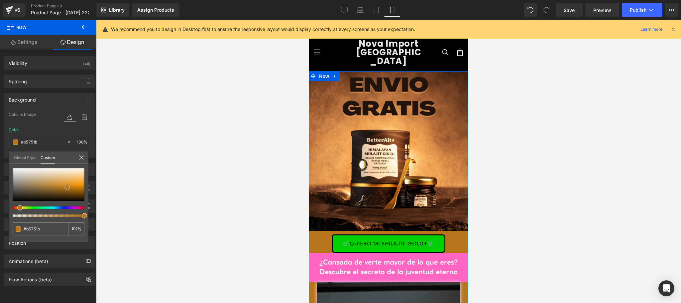
type input "#b4751c"
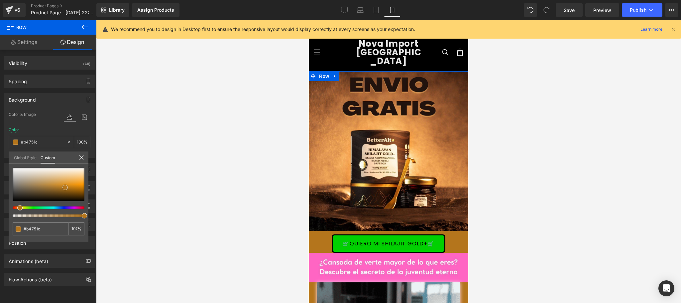
type input "#b3751d"
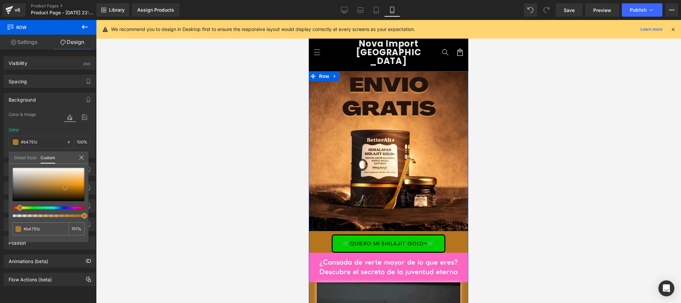
type input "#b3751d"
type input "#b2741e"
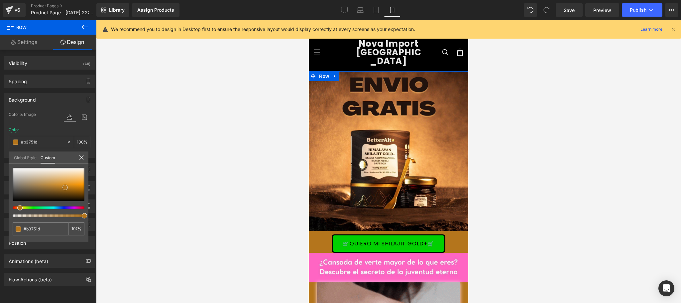
type input "#b2741e"
type input "#b07420"
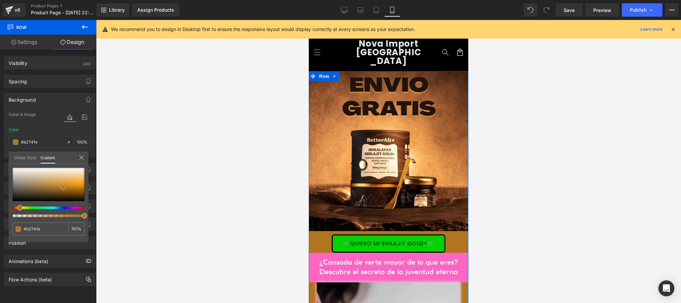
type input "#b07420"
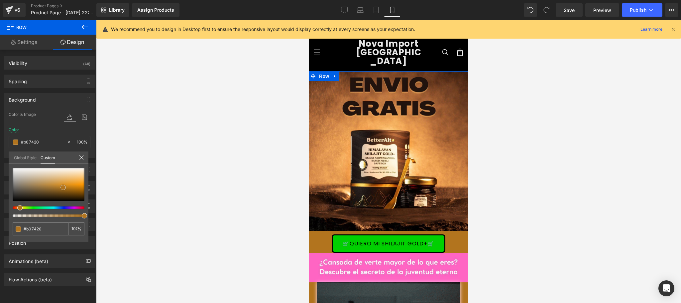
type input "#af7421"
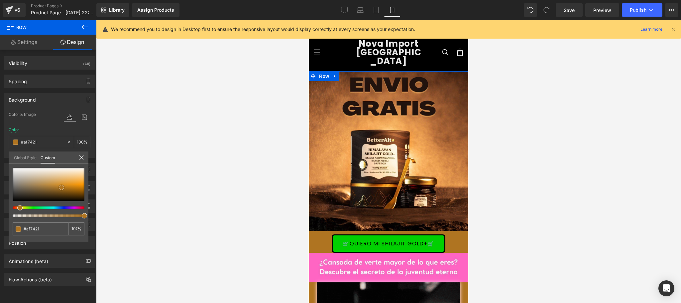
type input "#ae7422"
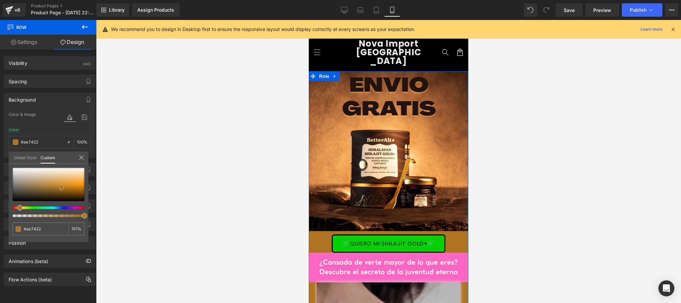
type input "#a87123"
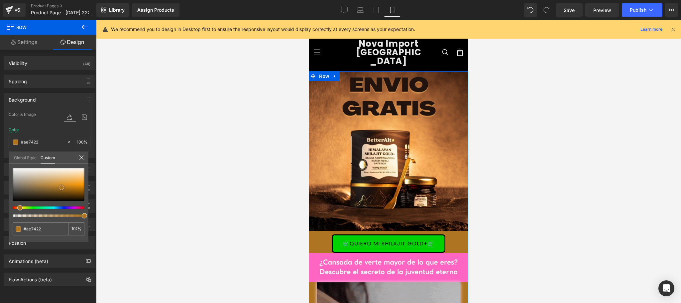
type input "#a87123"
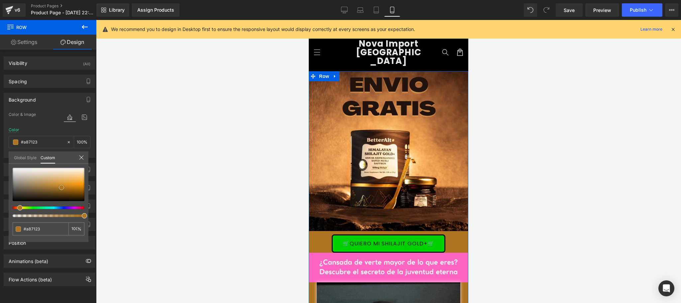
type input "#9b6821"
type input "#8e5f1f"
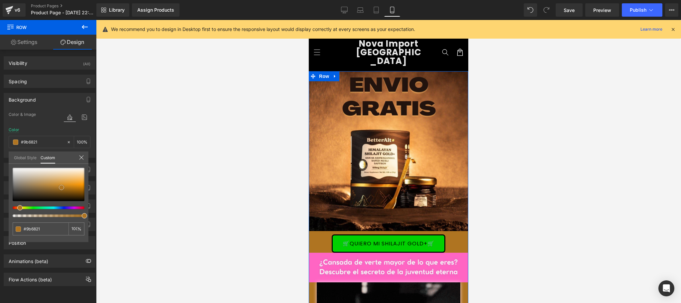
type input "#8e5f1f"
type input "#81571c"
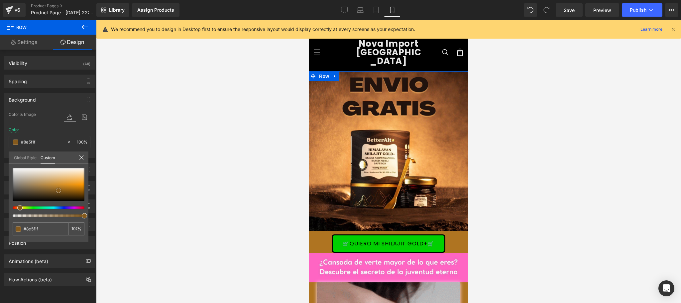
type input "#81571c"
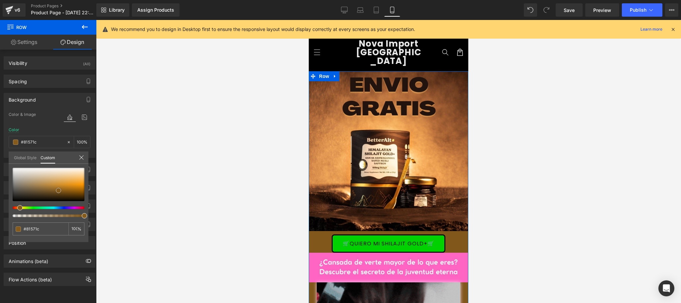
type input "#79511a"
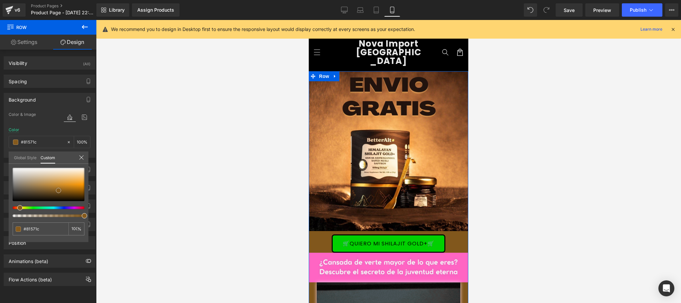
type input "#79511a"
type input "#754f18"
type input "#6d4917"
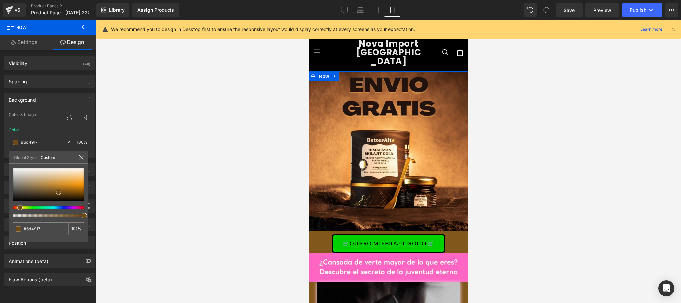
type input "#684616"
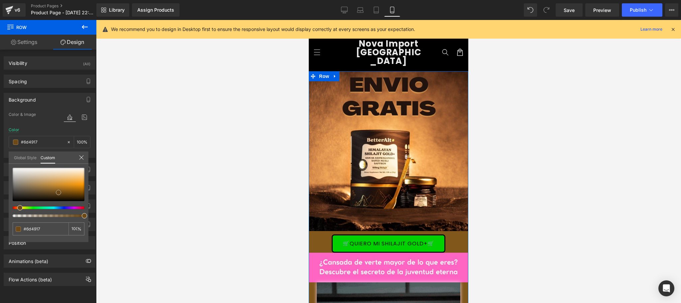
type input "#684616"
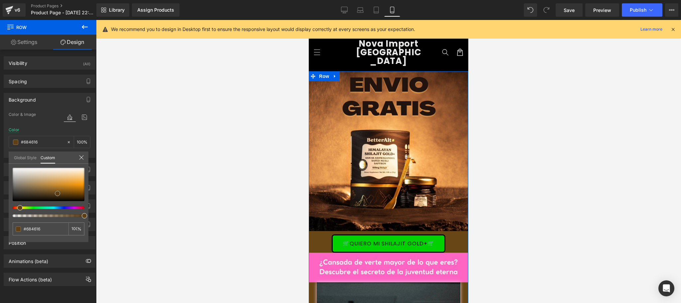
type input "#674618"
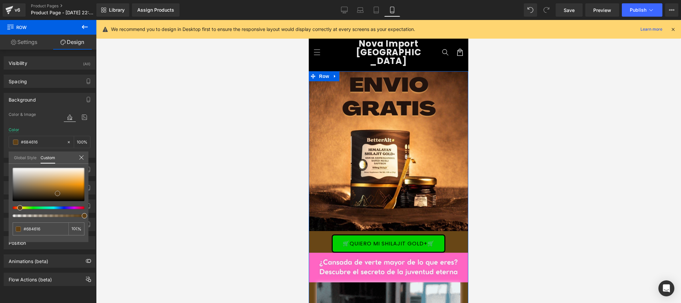
type input "#674618"
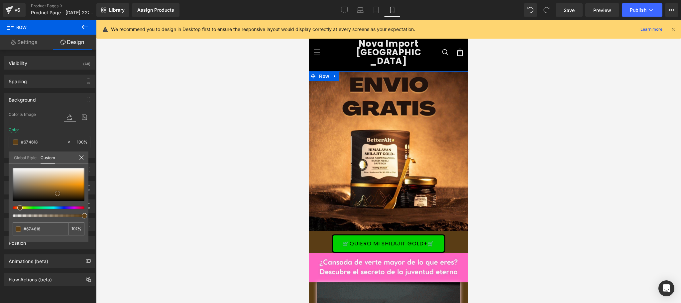
type input "#5a3d15"
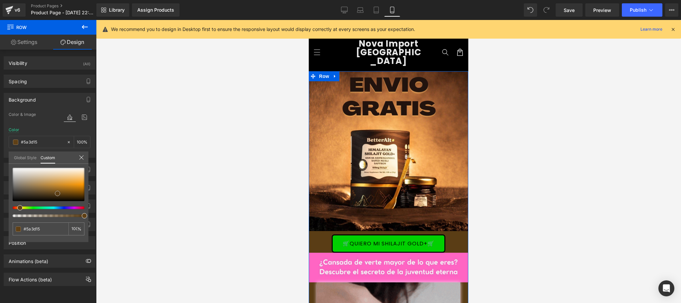
type input "#523813"
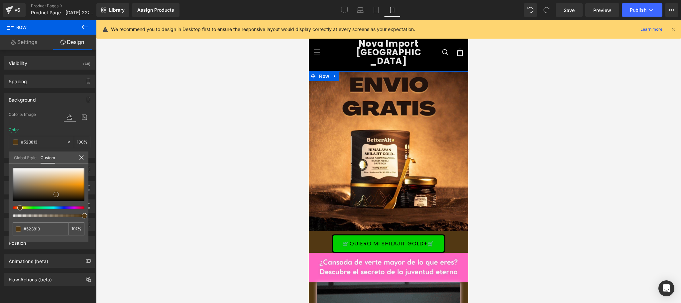
drag, startPoint x: 83, startPoint y: 180, endPoint x: 55, endPoint y: 196, distance: 32.3
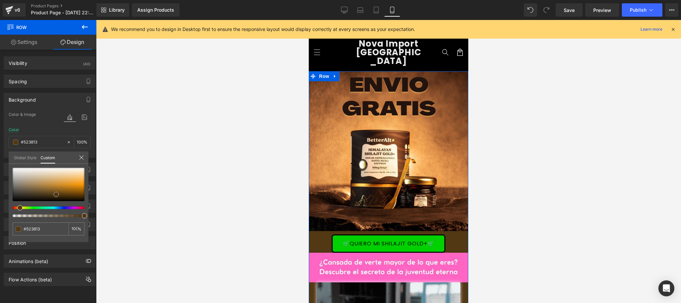
click at [55, 196] on span at bounding box center [56, 194] width 5 height 5
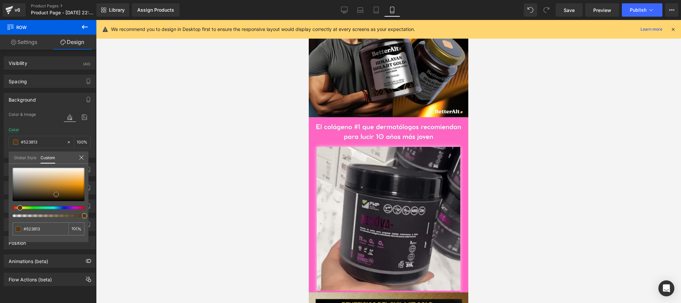
scroll to position [593, 0]
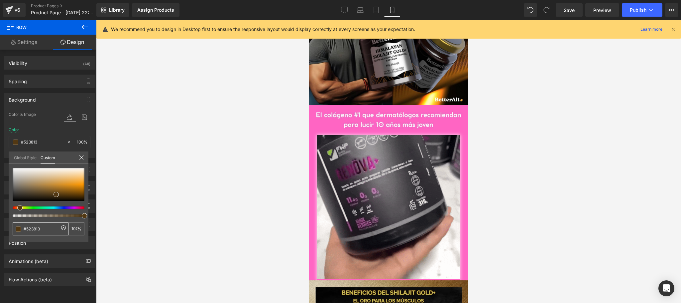
drag, startPoint x: 52, startPoint y: 231, endPoint x: 18, endPoint y: 233, distance: 34.3
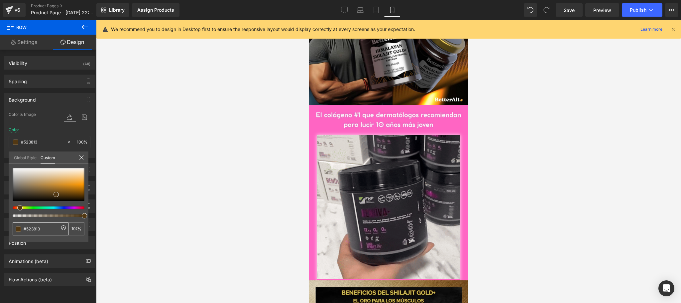
click at [18, 233] on div "#523813" at bounding box center [41, 228] width 56 height 13
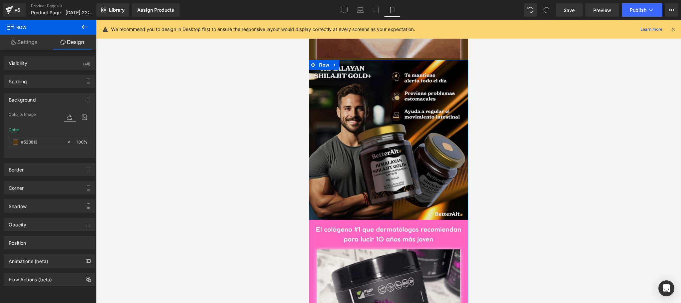
scroll to position [460, 0]
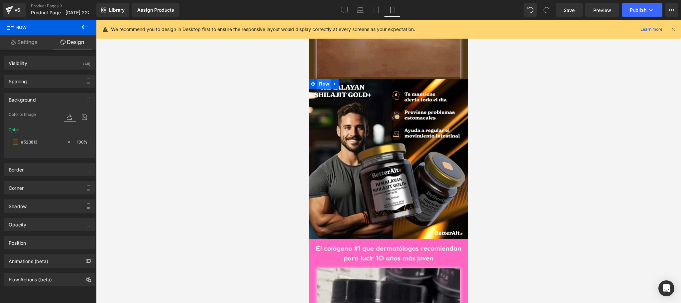
click at [325, 79] on span "Row" at bounding box center [324, 84] width 13 height 10
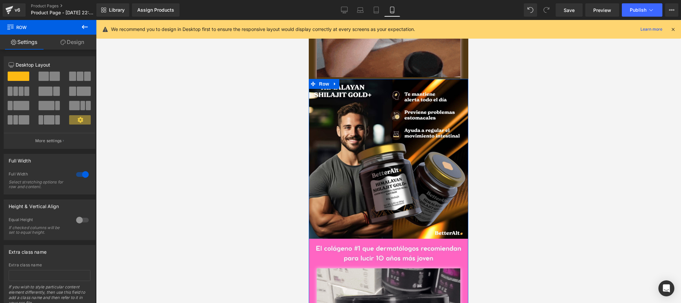
click at [74, 43] on link "Design" at bounding box center [72, 42] width 48 height 15
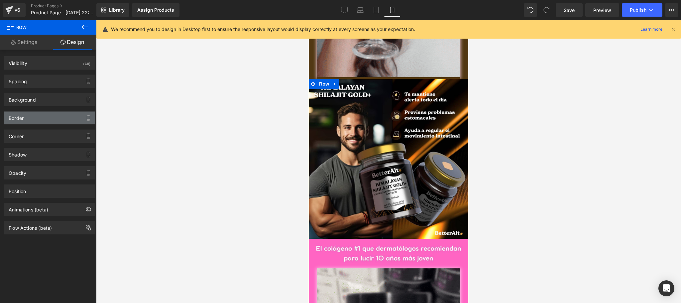
type input "#ff66c4"
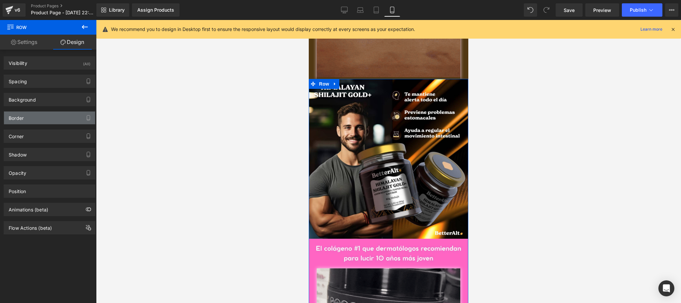
type input "100"
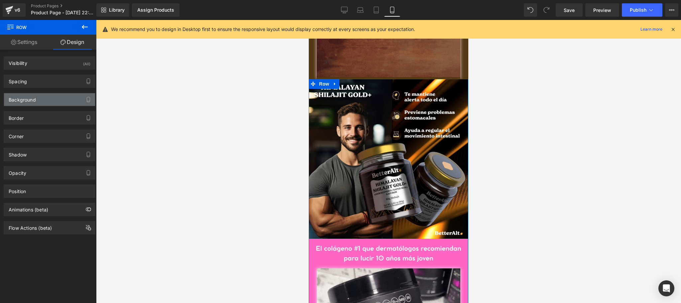
drag, startPoint x: 46, startPoint y: 104, endPoint x: 40, endPoint y: 127, distance: 24.0
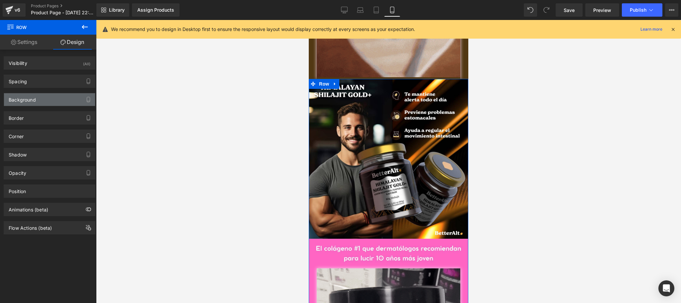
click at [46, 104] on div "Background" at bounding box center [49, 99] width 91 height 13
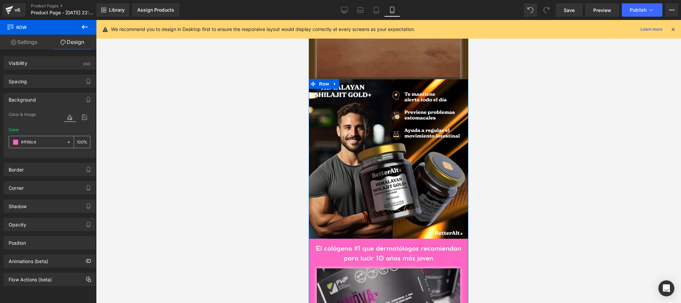
paste input "523813"
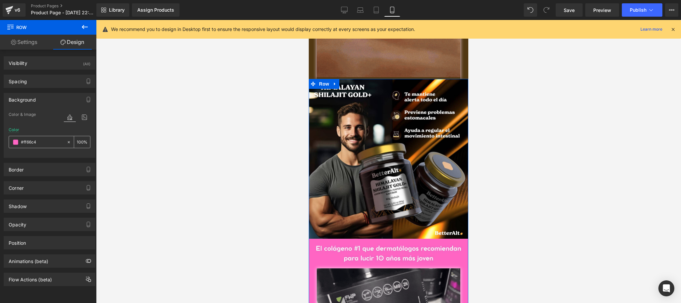
type input "#523813"
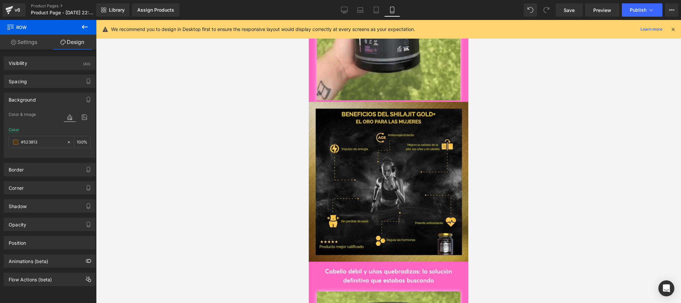
scroll to position [1125, 0]
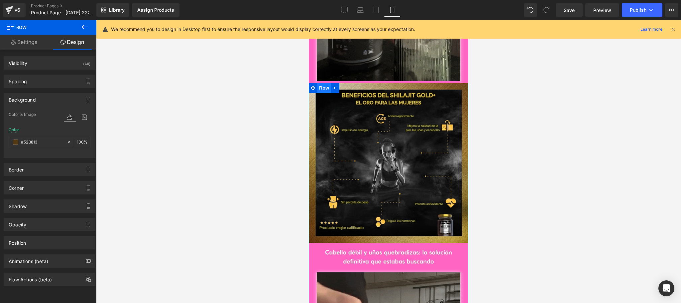
click at [321, 83] on span "Row" at bounding box center [324, 88] width 13 height 10
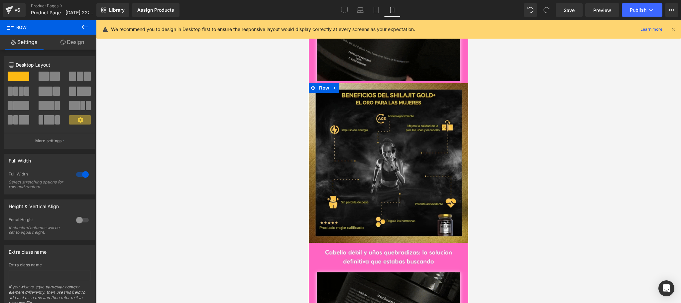
click at [72, 40] on link "Design" at bounding box center [72, 42] width 48 height 15
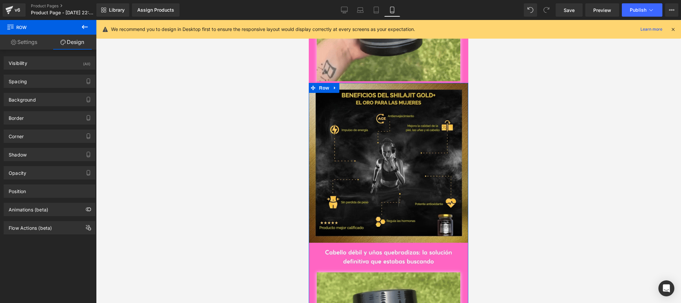
type input "#ff66c4"
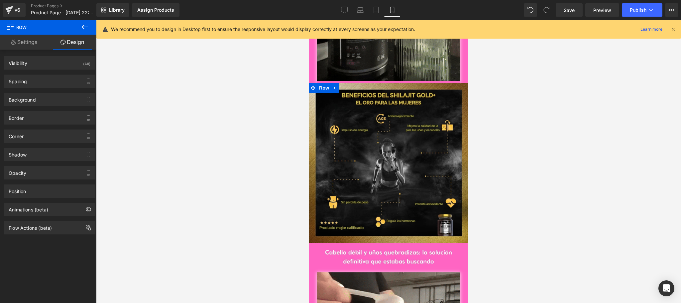
type input "100"
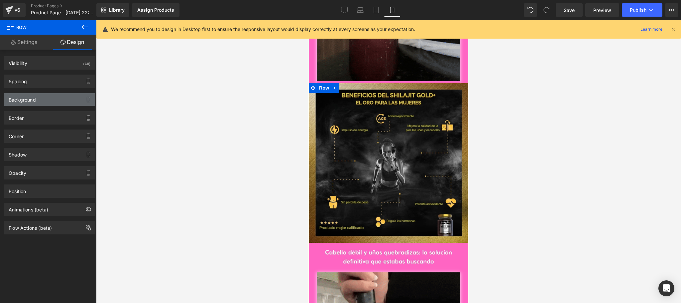
click at [49, 104] on div "Background" at bounding box center [49, 99] width 91 height 13
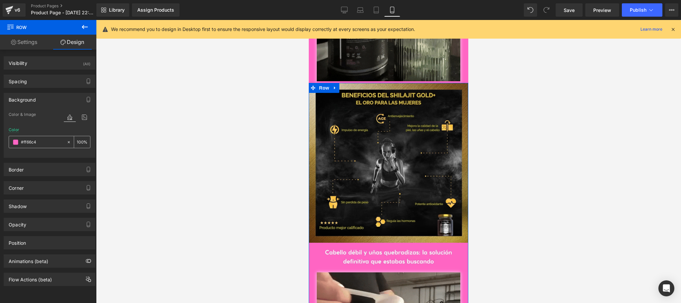
click at [38, 141] on input "#ff66c4" at bounding box center [42, 141] width 43 height 7
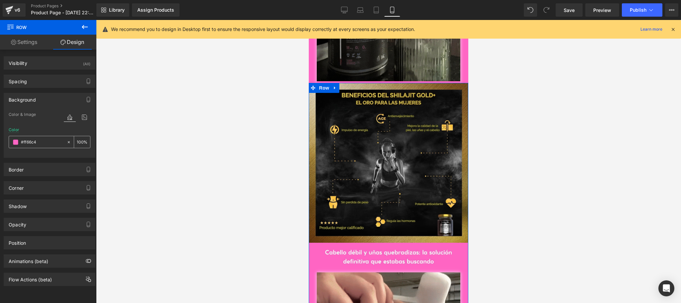
paste input "523813"
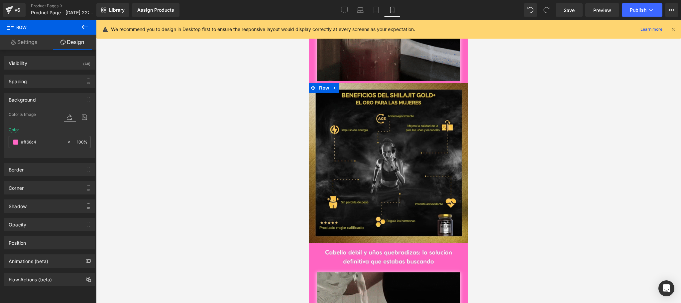
type input "#523813"
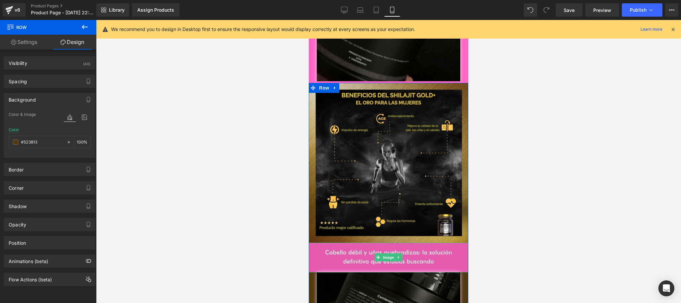
click at [315, 255] on img at bounding box center [389, 257] width 160 height 30
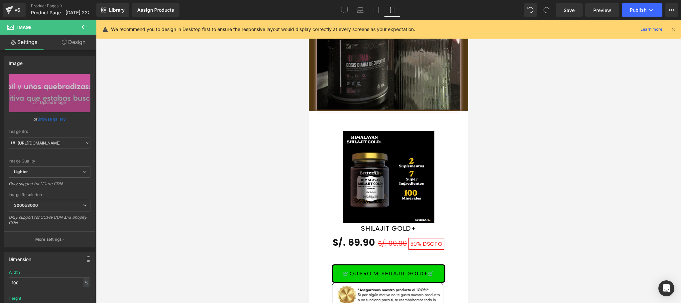
scroll to position [1443, 0]
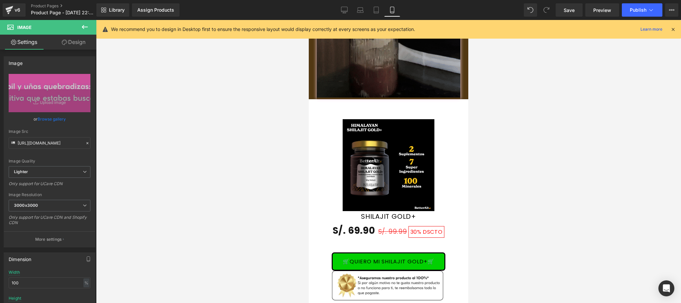
drag, startPoint x: 466, startPoint y: 54, endPoint x: 853, endPoint y: 73, distance: 386.8
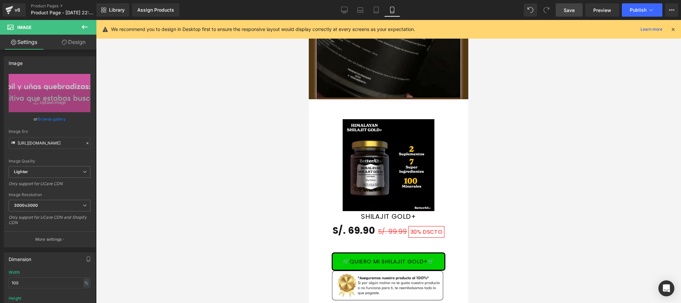
click at [571, 8] on span "Save" at bounding box center [569, 10] width 11 height 7
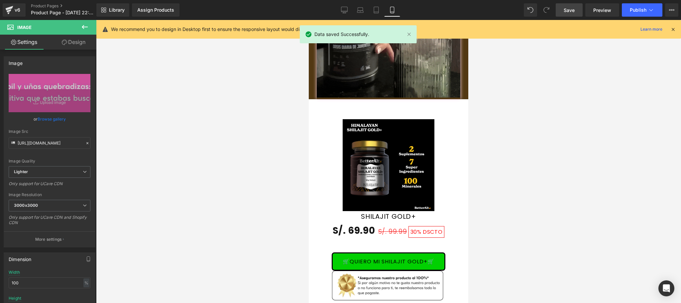
click at [672, 29] on icon at bounding box center [673, 29] width 6 height 6
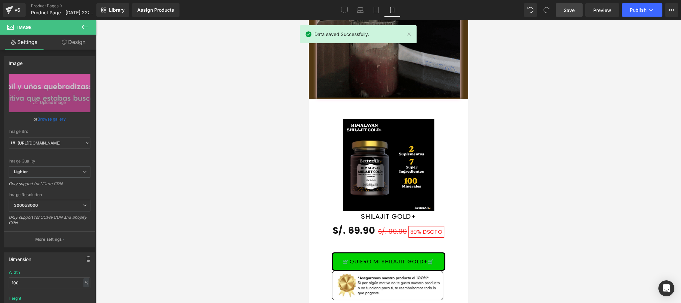
click at [564, 11] on span "Save" at bounding box center [569, 10] width 11 height 7
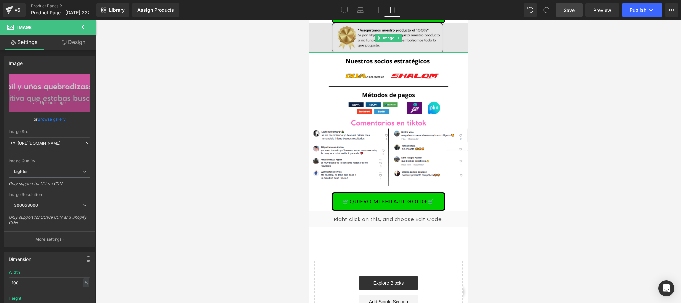
scroll to position [1709, 0]
